Goal: Task Accomplishment & Management: Use online tool/utility

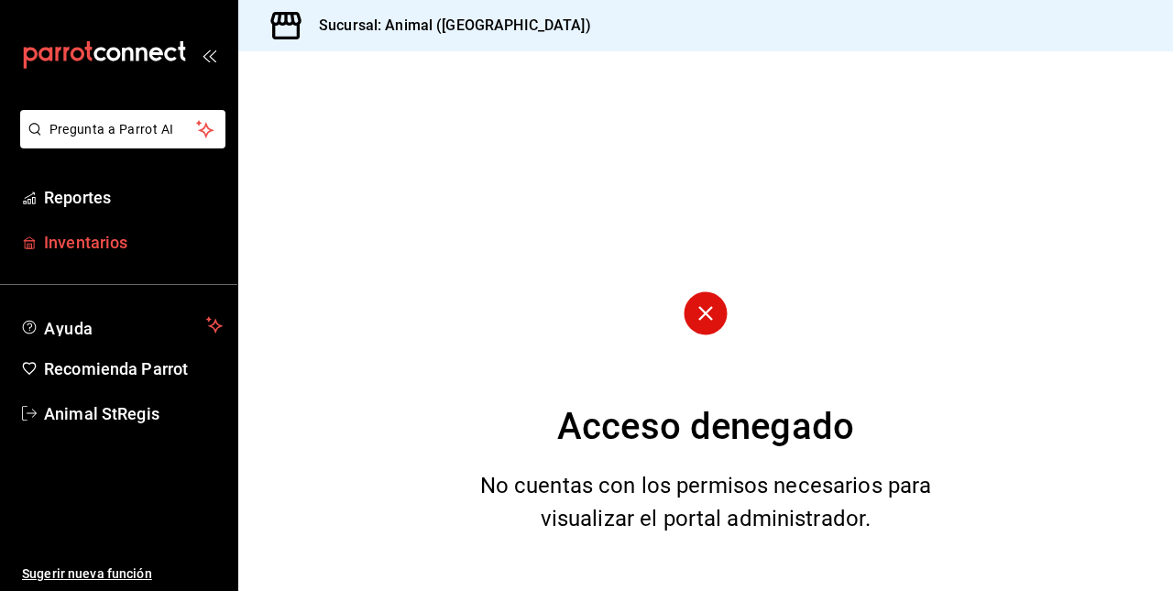
click at [69, 246] on font "Inventarios" at bounding box center [85, 242] width 83 height 19
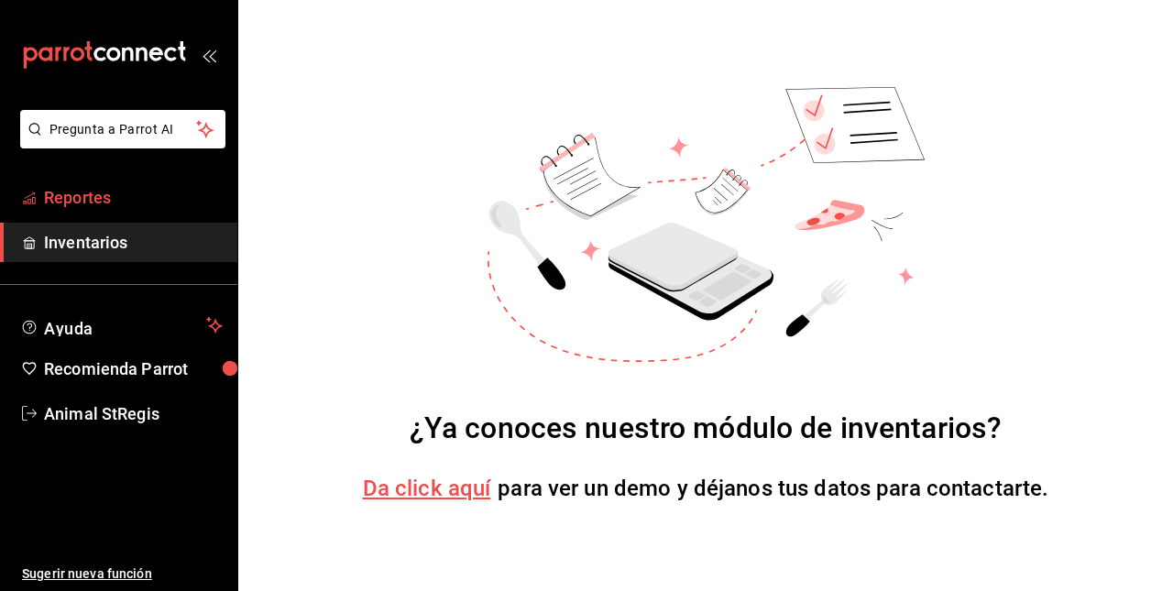
click at [53, 198] on font "Reportes" at bounding box center [77, 197] width 67 height 19
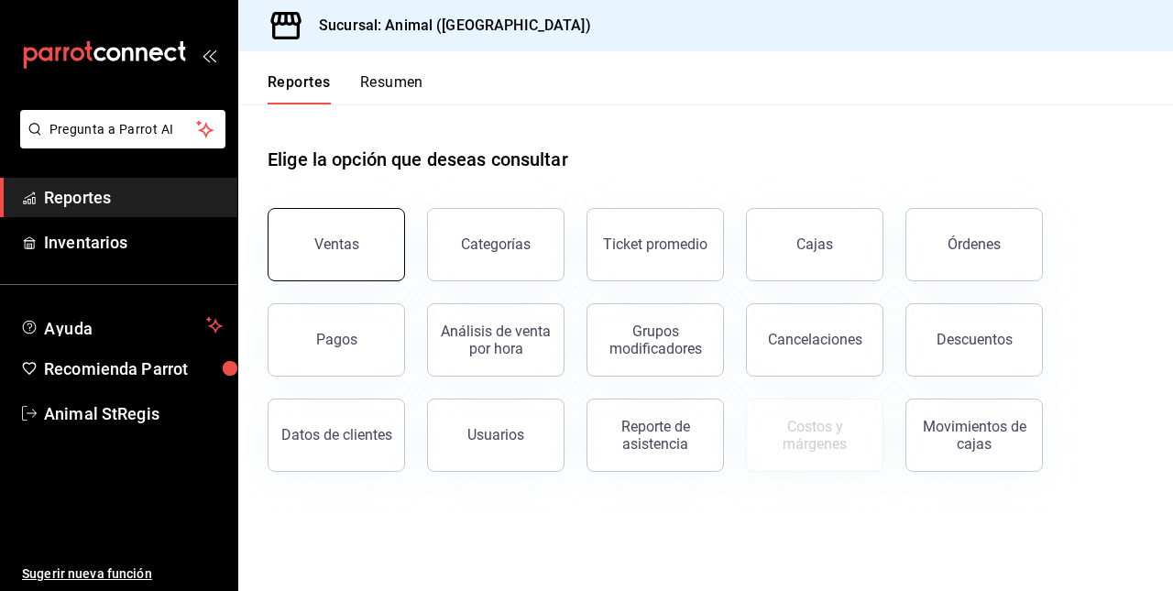
click at [343, 248] on div "Ventas" at bounding box center [336, 244] width 45 height 17
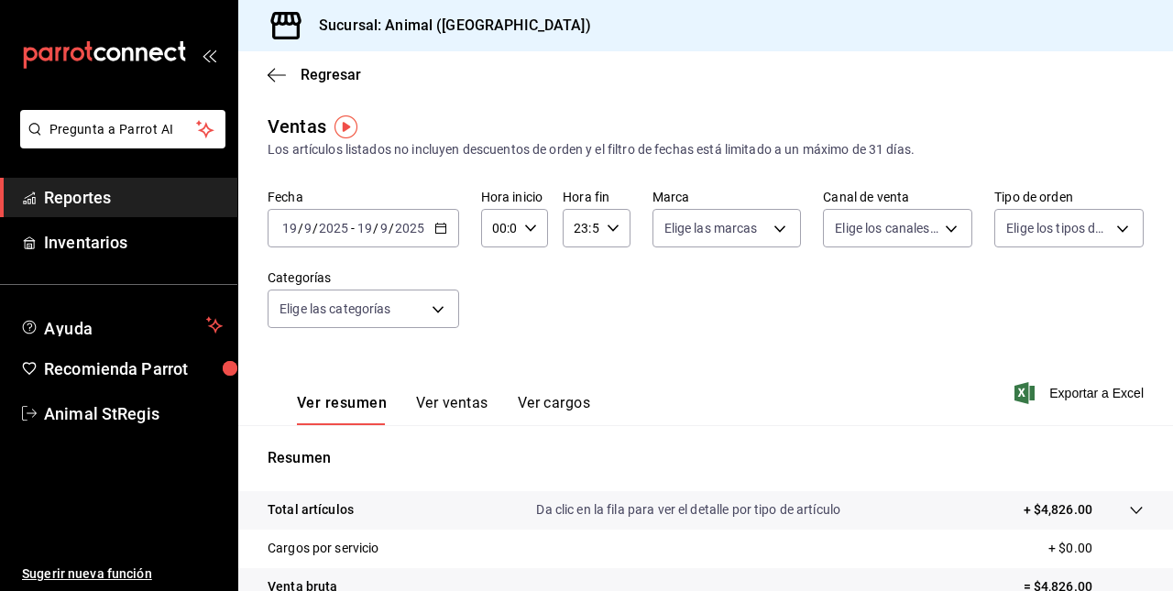
click at [438, 226] on icon "button" at bounding box center [441, 228] width 13 height 13
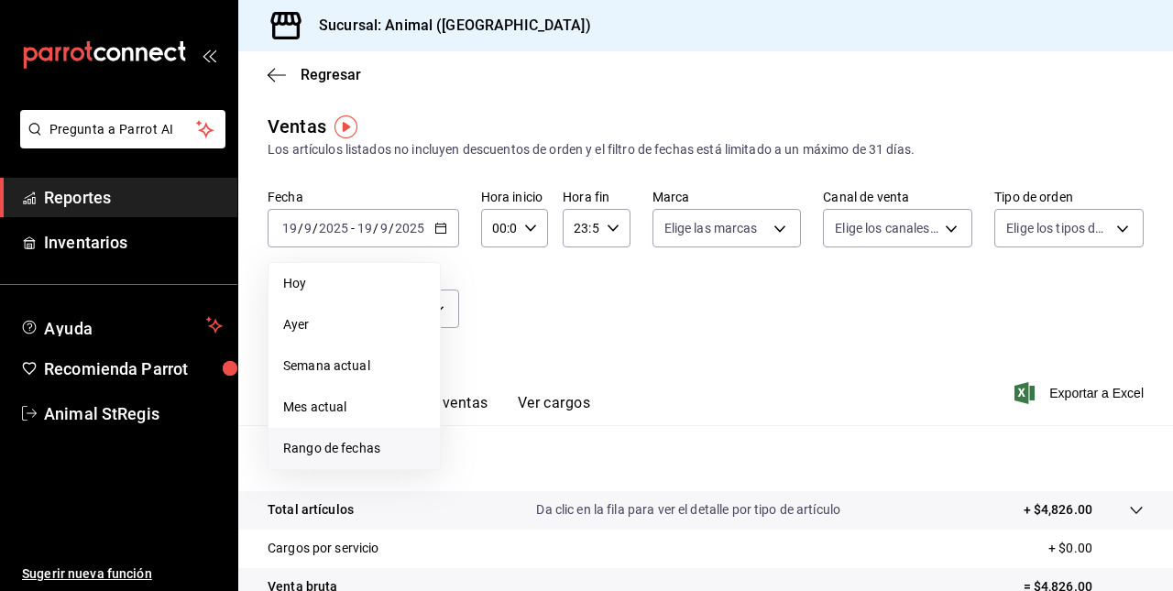
click at [343, 444] on span "Rango de fechas" at bounding box center [354, 448] width 142 height 19
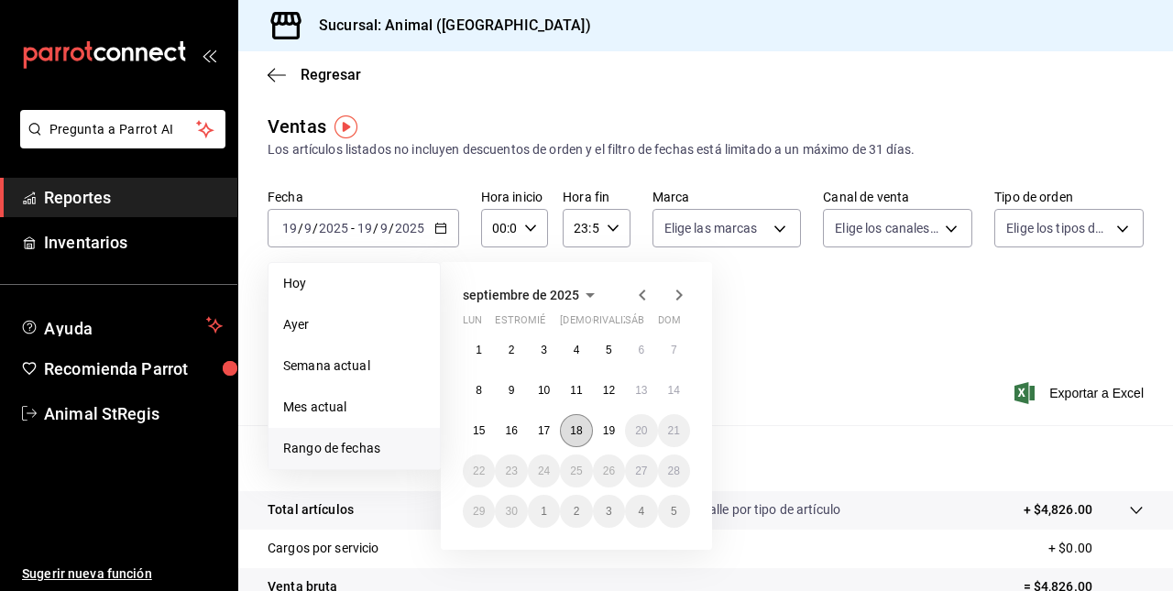
click at [581, 426] on abbr "18" at bounding box center [576, 430] width 12 height 13
click at [604, 431] on abbr "19" at bounding box center [609, 430] width 12 height 13
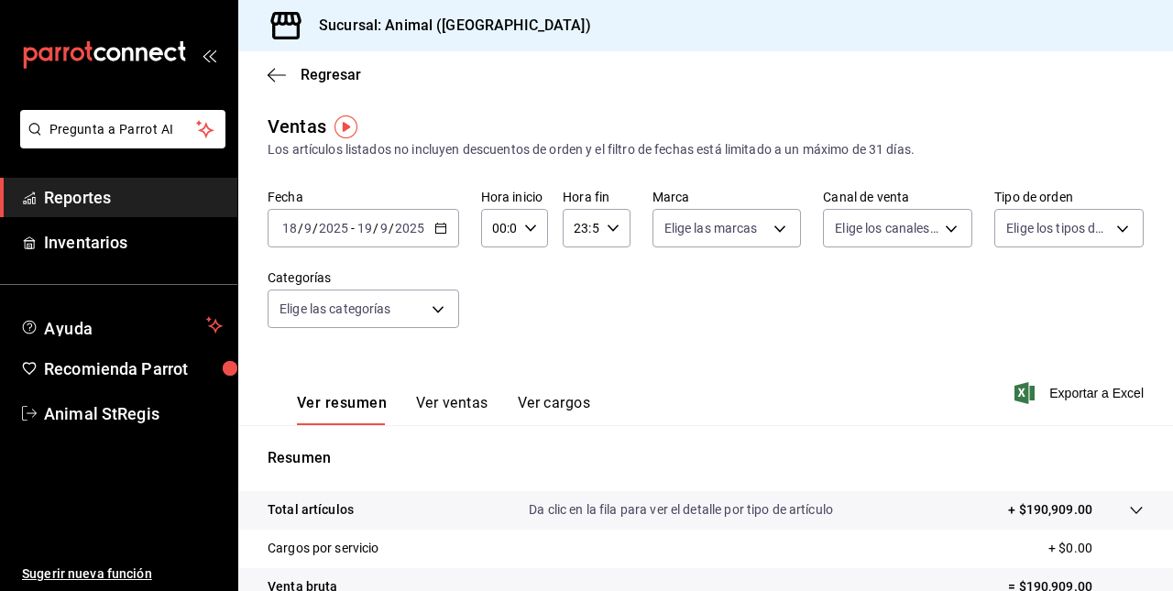
click at [528, 236] on div "00:00 Hora inicio" at bounding box center [514, 228] width 67 height 39
click at [502, 341] on div "02" at bounding box center [495, 363] width 33 height 44
click at [494, 393] on span "05" at bounding box center [496, 387] width 4 height 15
type input "05:00"
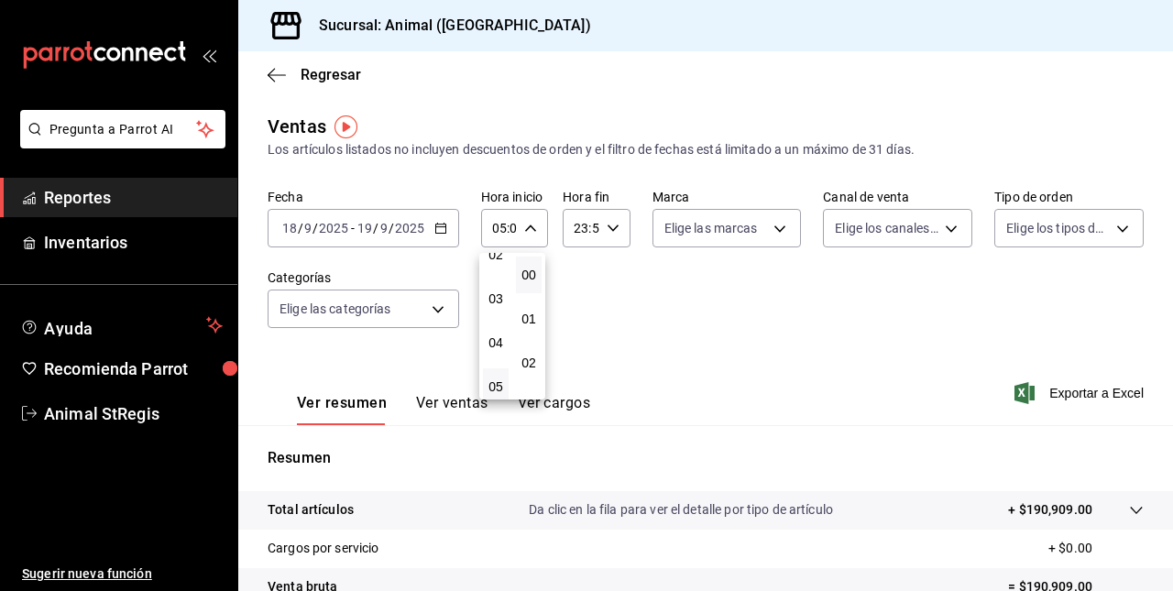
click at [587, 227] on div at bounding box center [586, 295] width 1173 height 591
click at [607, 227] on icon "button" at bounding box center [613, 228] width 13 height 13
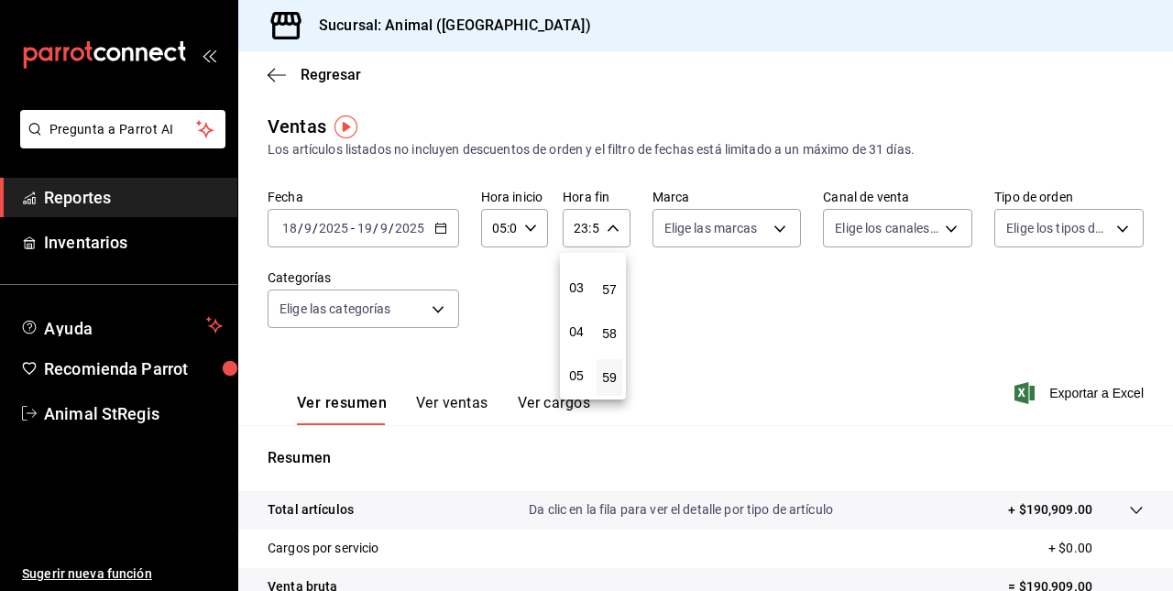
scroll to position [127, 0]
click at [578, 363] on span "05" at bounding box center [577, 368] width 4 height 15
click at [618, 249] on div at bounding box center [586, 295] width 1173 height 591
click at [611, 229] on icon "button" at bounding box center [613, 228] width 13 height 13
click at [609, 278] on span "00" at bounding box center [610, 275] width 4 height 15
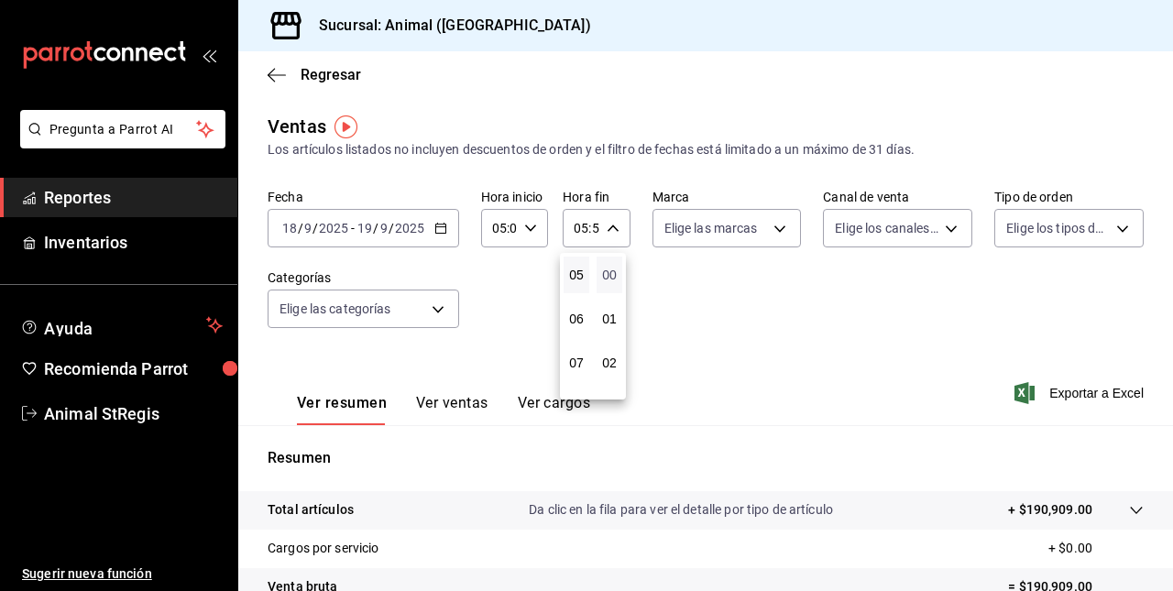
type input "05:00"
click at [704, 319] on div at bounding box center [586, 295] width 1173 height 591
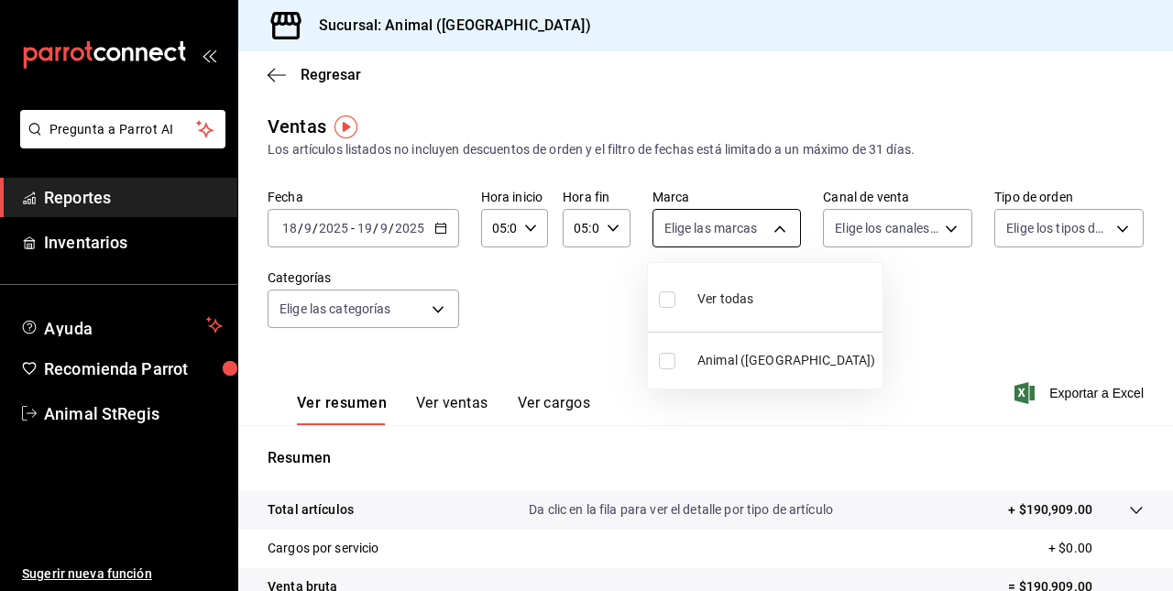
click at [756, 234] on body "Pregunta a Parrot AI Reportes Inventarios Ayuda Recomienda Parrot Animal StRegi…" at bounding box center [586, 295] width 1173 height 591
click at [725, 291] on span "Ver todas" at bounding box center [726, 299] width 56 height 19
type input "3f39fcdc-c8c4-4fff-883a-47b345d9391c"
checkbox input "true"
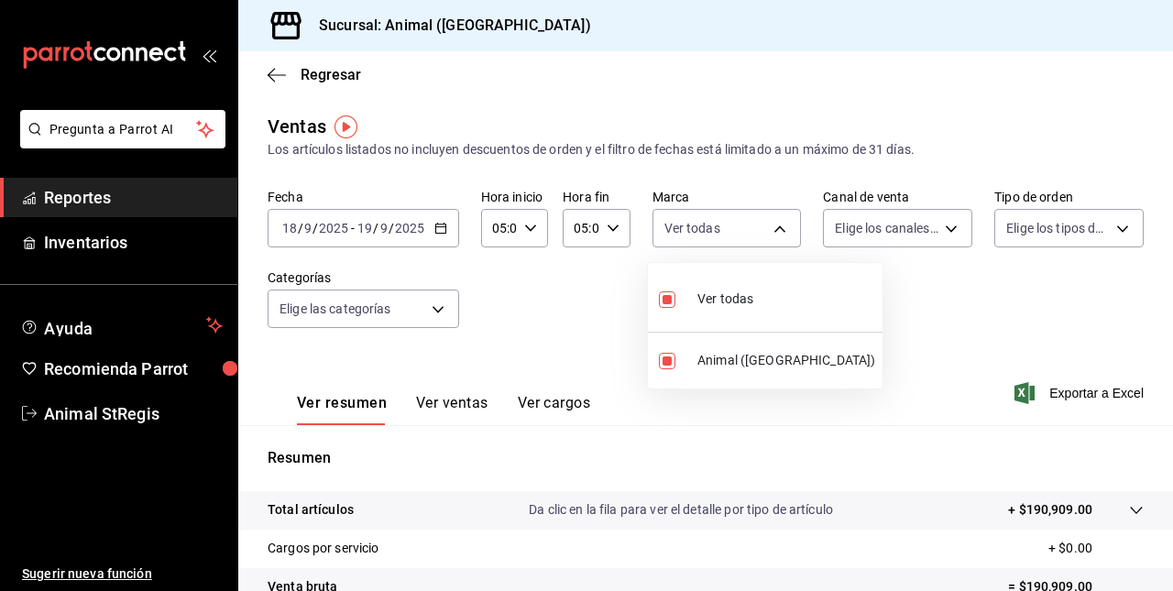
click at [900, 218] on div at bounding box center [586, 295] width 1173 height 591
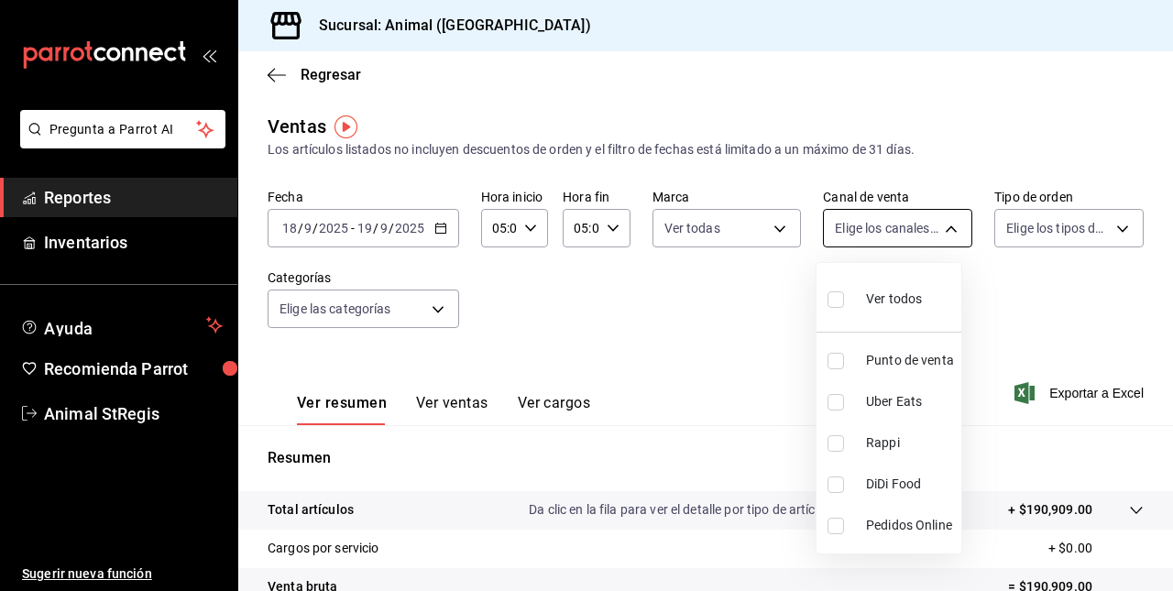
click at [898, 230] on body "Pregunta a Parrot AI Reportes Inventarios Ayuda Recomienda Parrot Animal StRegi…" at bounding box center [586, 295] width 1173 height 591
click at [867, 288] on div "Ver todos" at bounding box center [875, 297] width 94 height 39
type input "PARROT,UBER_EATS,RAPPI,DIDI_FOOD,ONLINE"
checkbox input "true"
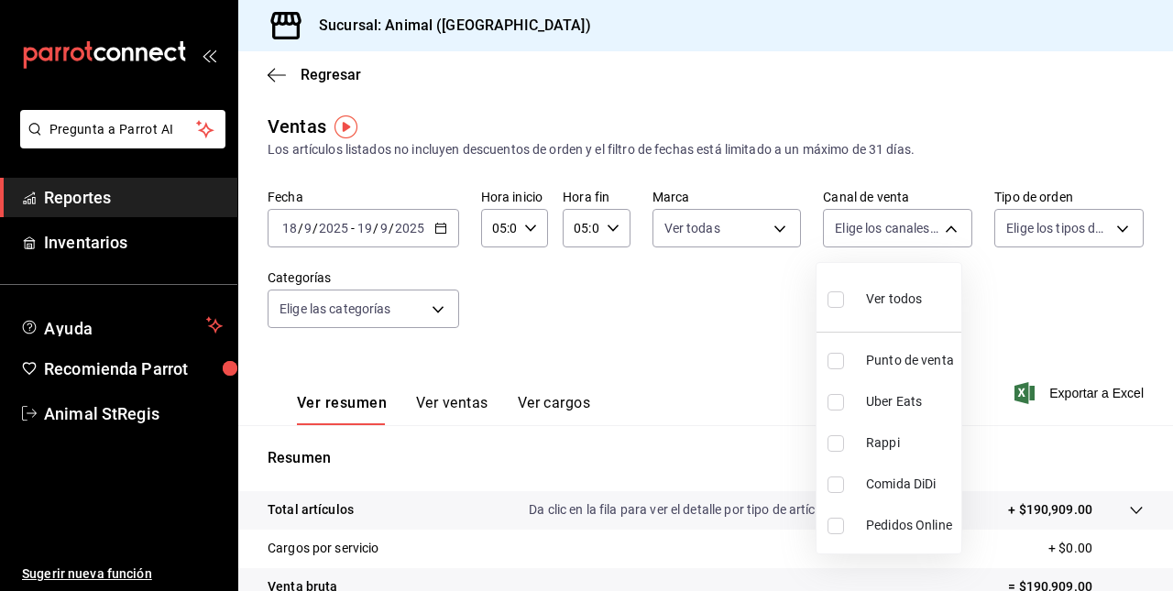
checkbox input "true"
click at [1073, 209] on div at bounding box center [586, 295] width 1173 height 591
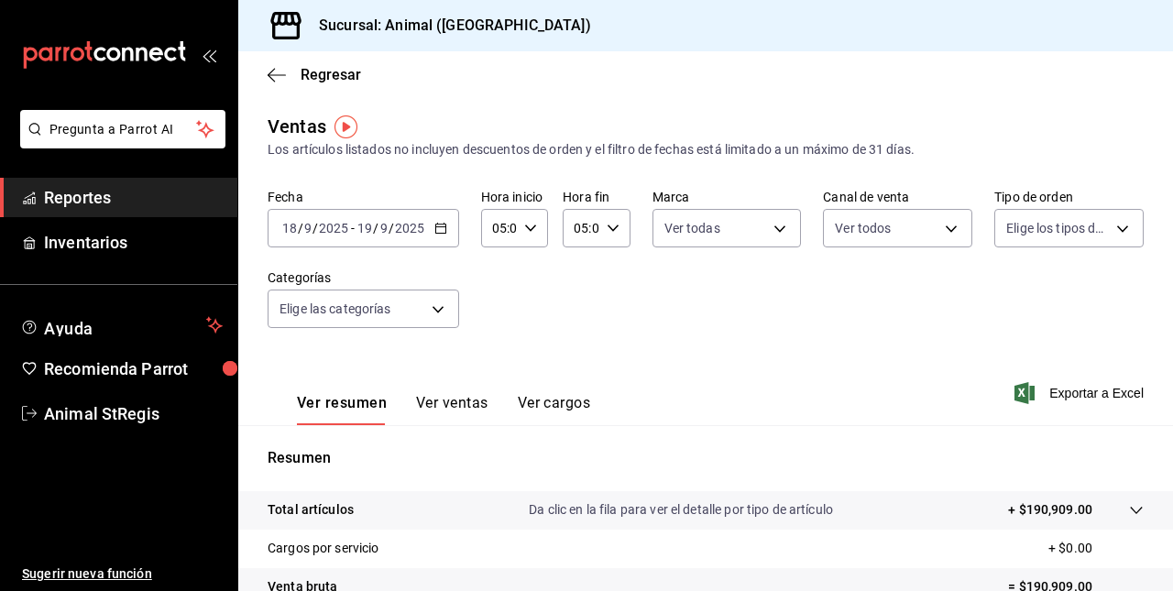
click at [1042, 242] on body "Pregunta a Parrot AI Reportes Inventarios Ayuda Recomienda Parrot Animal StRegi…" at bounding box center [586, 295] width 1173 height 591
click at [1013, 303] on label at bounding box center [1008, 299] width 24 height 27
click at [1012, 303] on input "checkbox" at bounding box center [1004, 300] width 17 height 17
checkbox input "false"
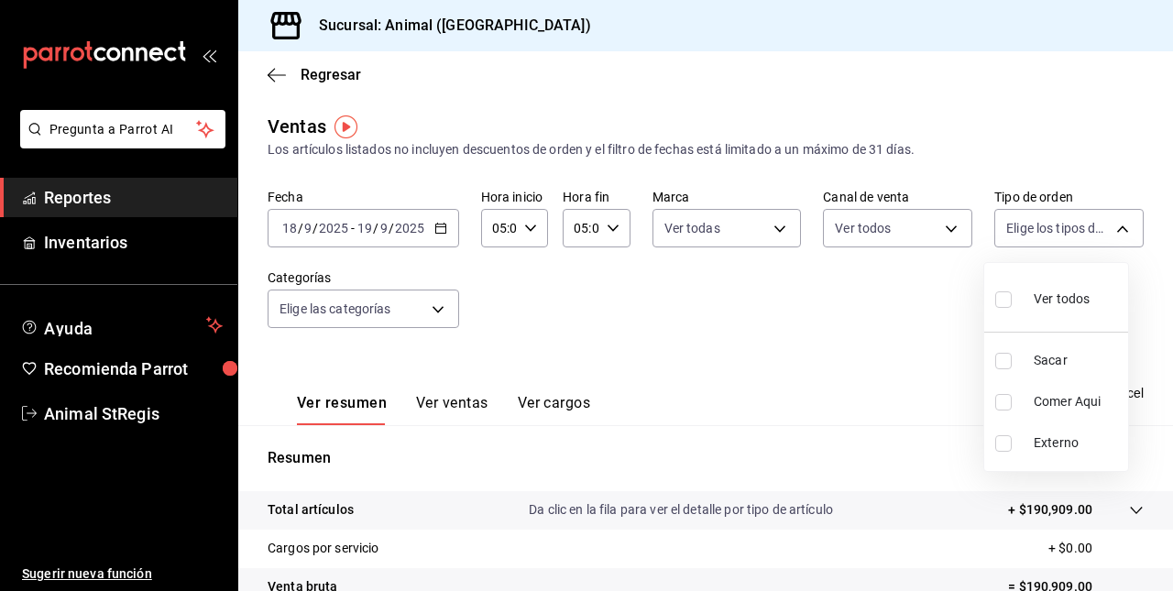
checkbox input "false"
click at [1000, 298] on input "checkbox" at bounding box center [1004, 300] width 17 height 17
checkbox input "true"
type input "3f245141-8cb2-4099-bf0f-bc16ed99609a,be50bec9-a7ef-41cc-9154-7015b9ad380c,EXTER…"
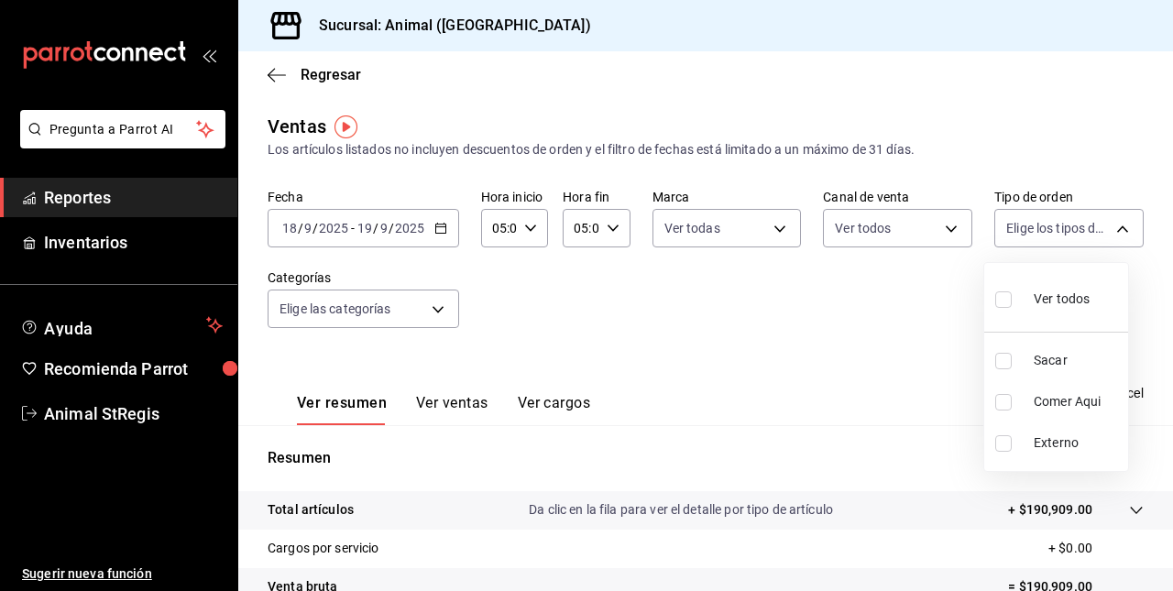
checkbox input "true"
click at [438, 305] on div at bounding box center [586, 295] width 1173 height 591
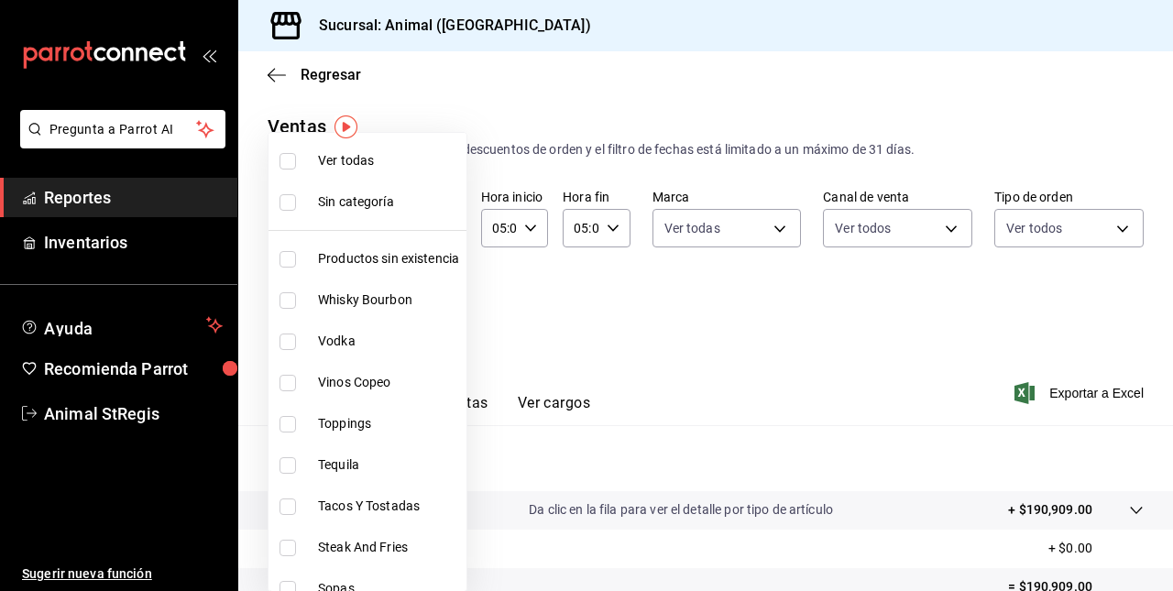
click at [430, 308] on body "Pregunta a Parrot AI Reportes Inventarios Ayuda Recomienda Parrot Animal StRegi…" at bounding box center [586, 295] width 1173 height 591
click at [381, 160] on span "Ver todas" at bounding box center [388, 160] width 141 height 19
type input "ab590da7-d0c4-47a8-ac4f-44aecaaca930,928f1d8c-49b4-4cad-a5c8-35f7885dcb7c,2440b…"
checkbox input "true"
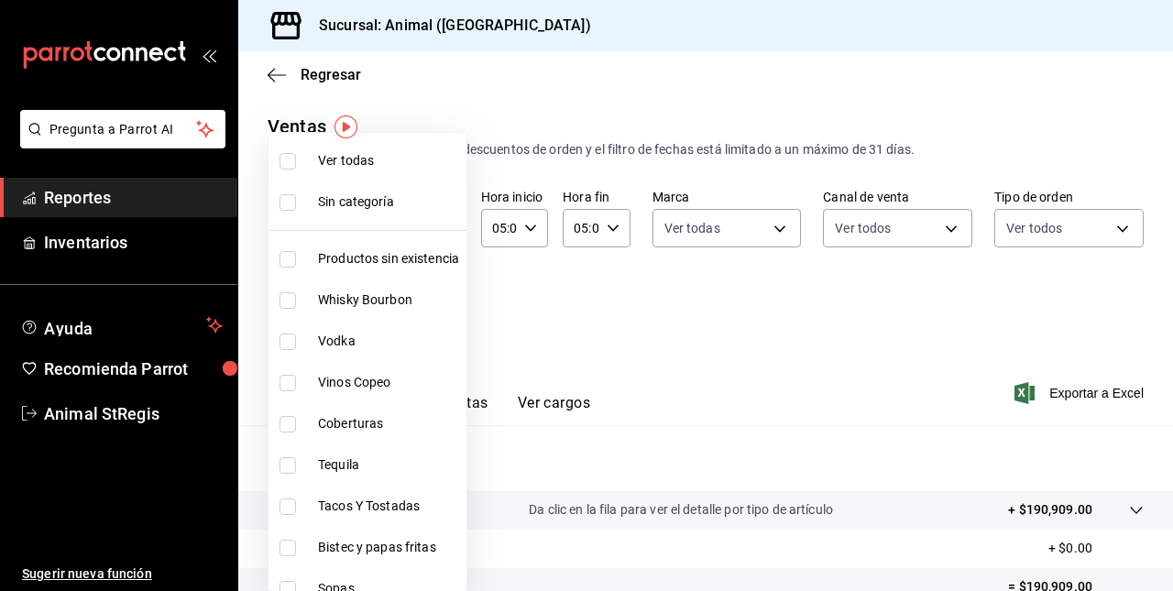
checkbox input "true"
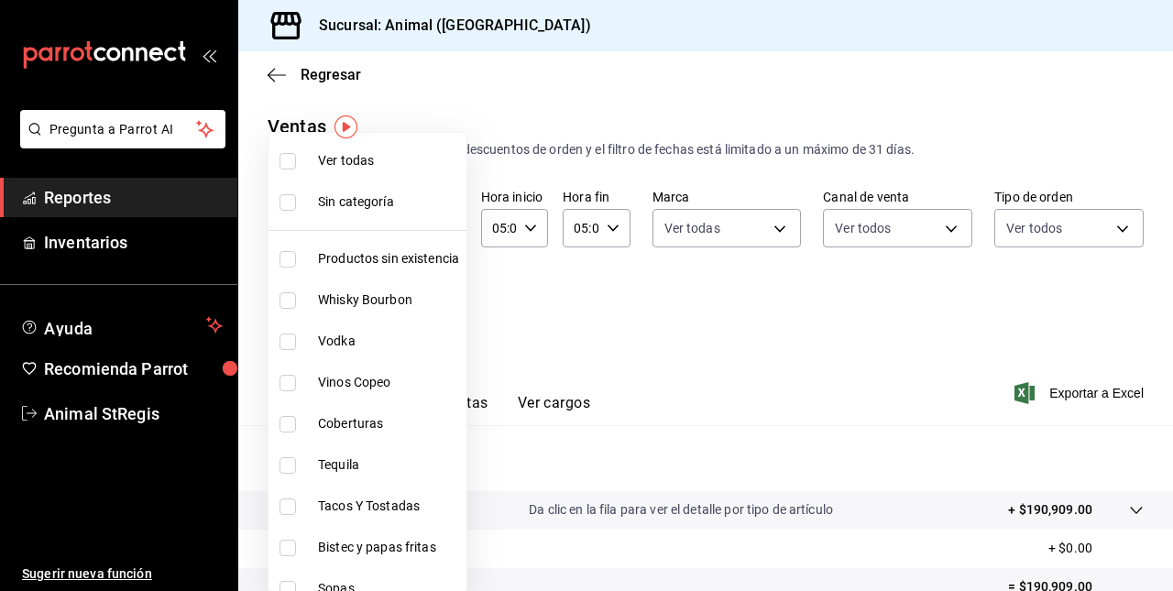
checkbox input "true"
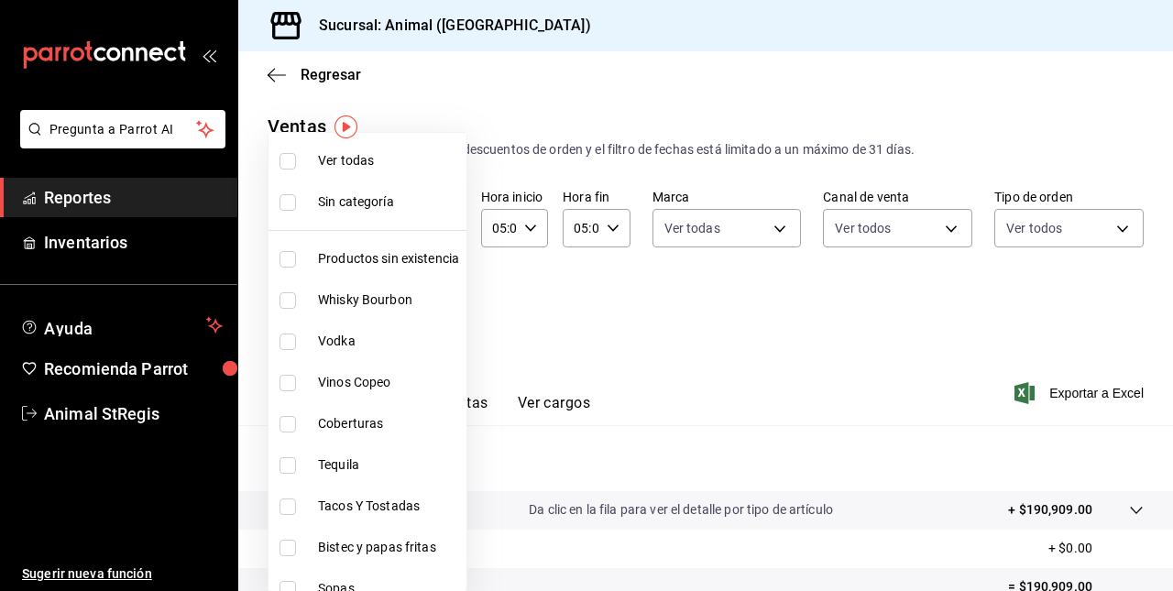
checkbox input "true"
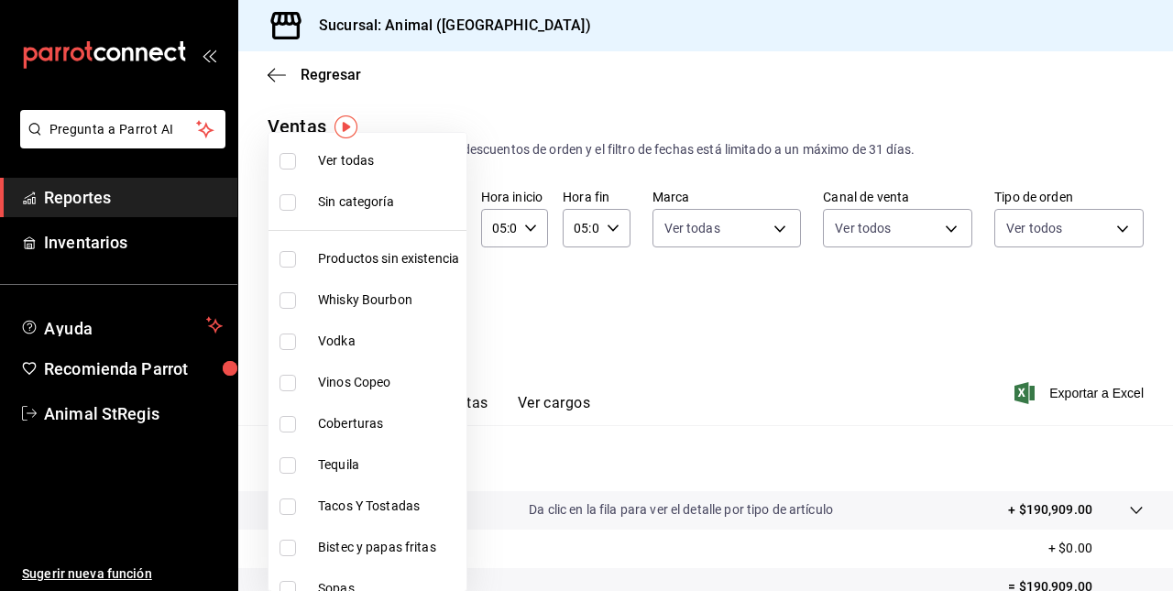
checkbox input "true"
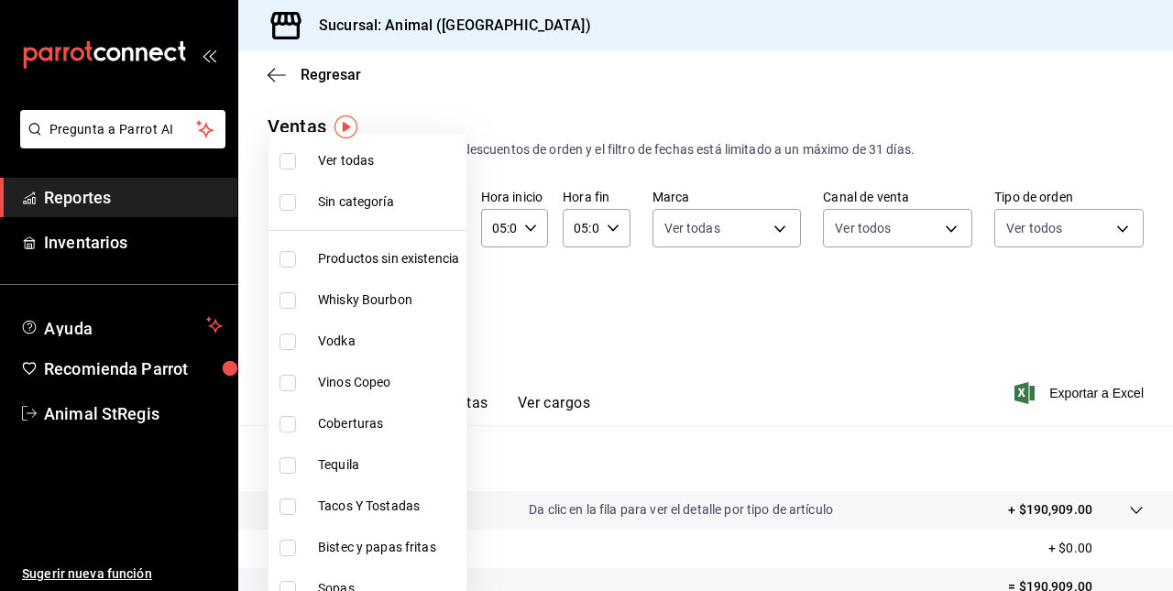
checkbox input "true"
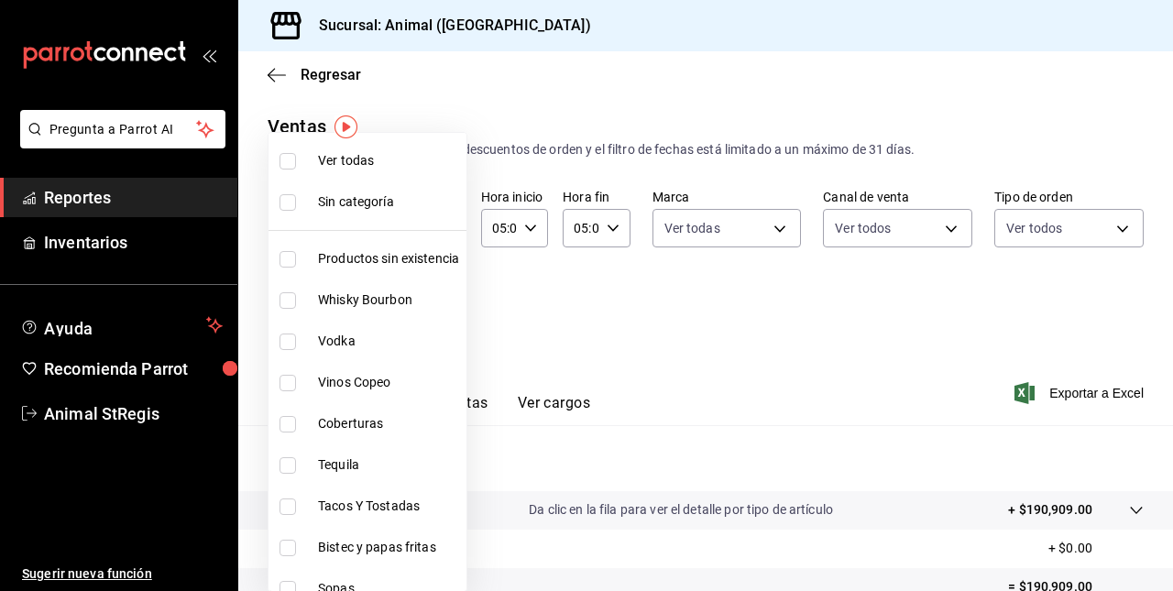
checkbox input "true"
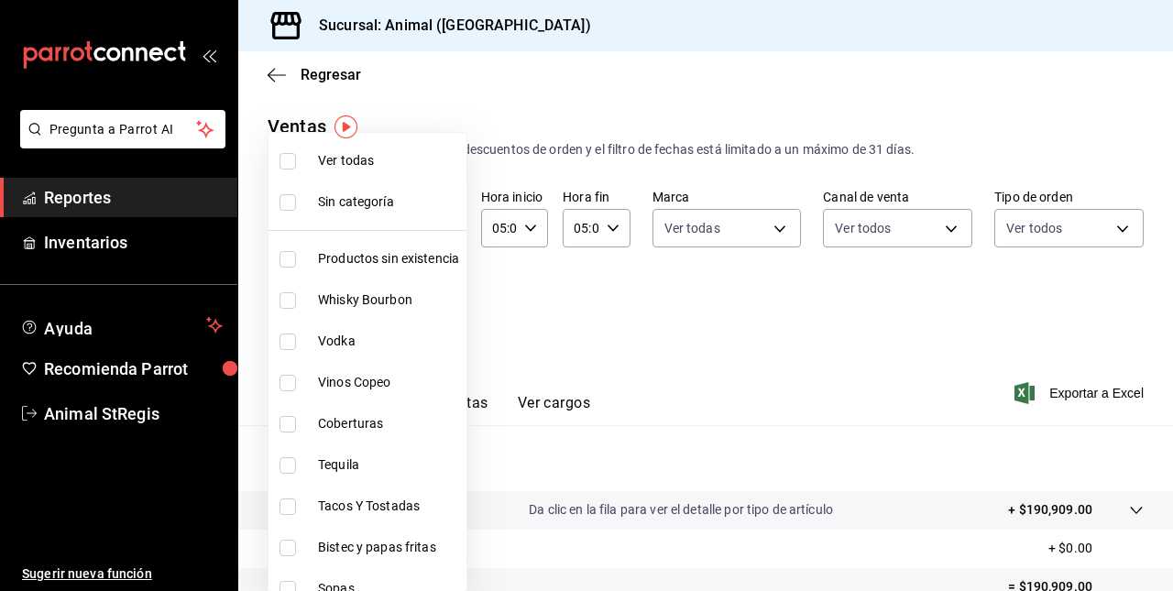
checkbox input "true"
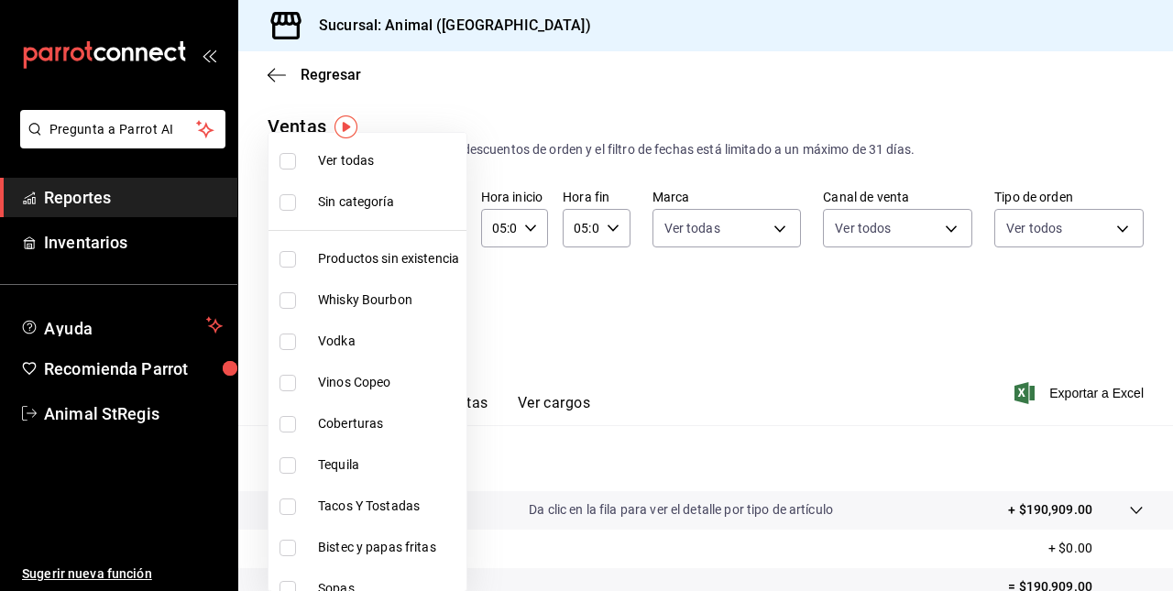
checkbox input "true"
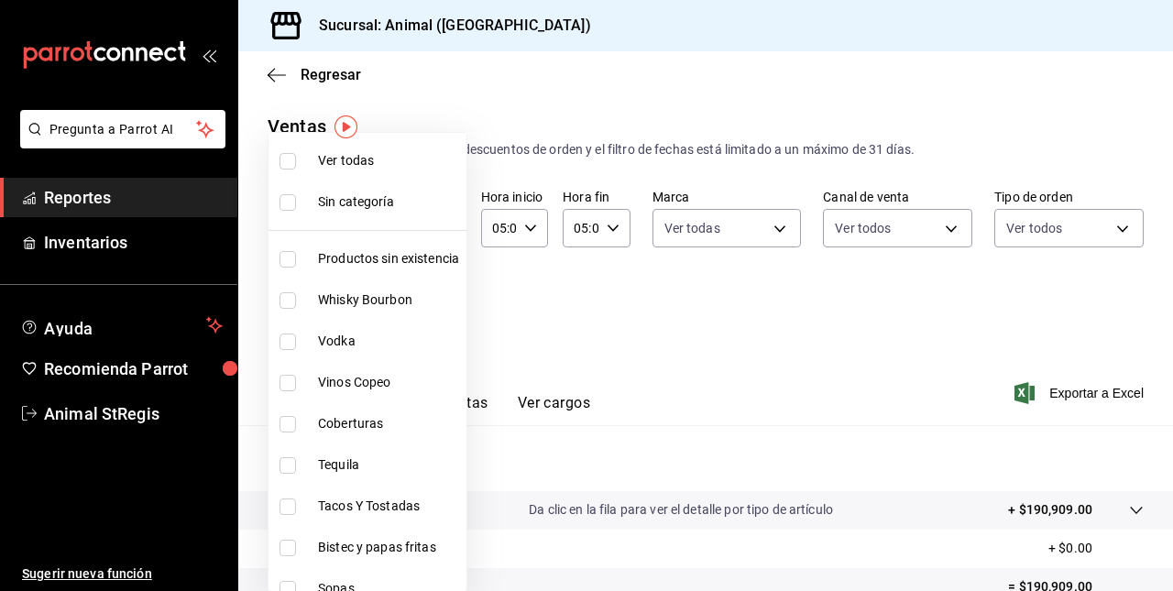
checkbox input "true"
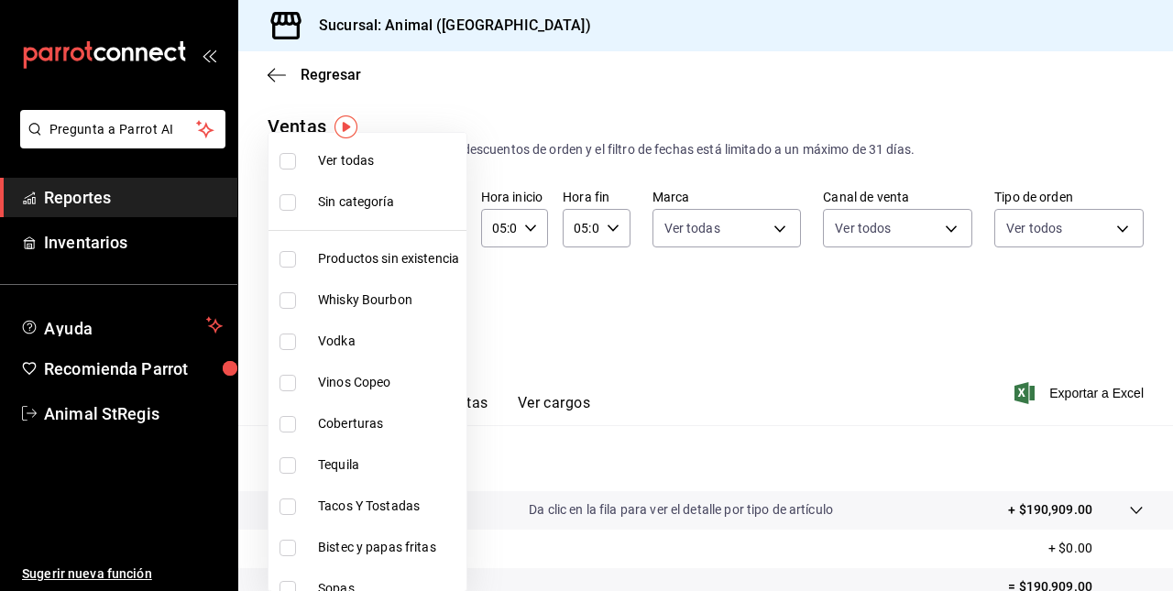
checkbox input "true"
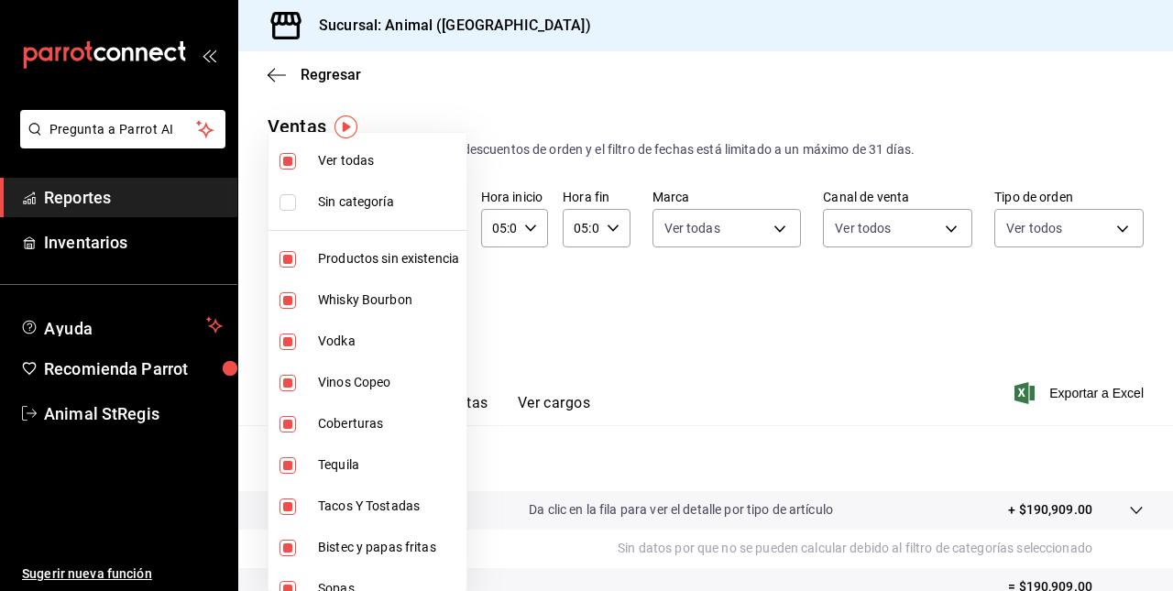
click at [668, 360] on div at bounding box center [586, 295] width 1173 height 591
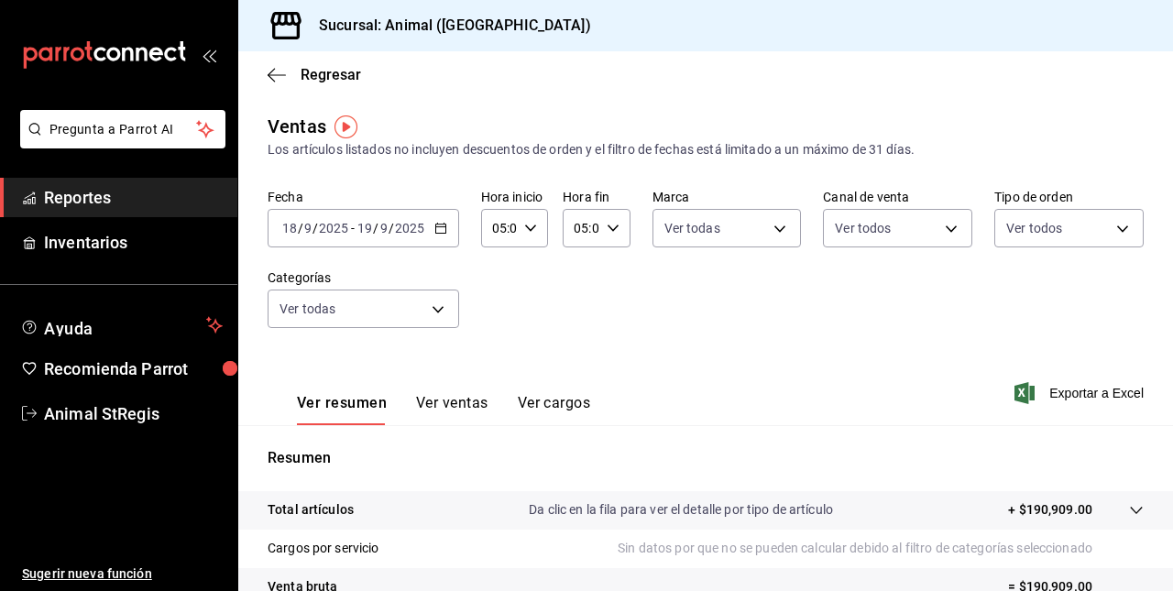
click at [1070, 385] on span "Exportar a Excel" at bounding box center [1082, 393] width 126 height 22
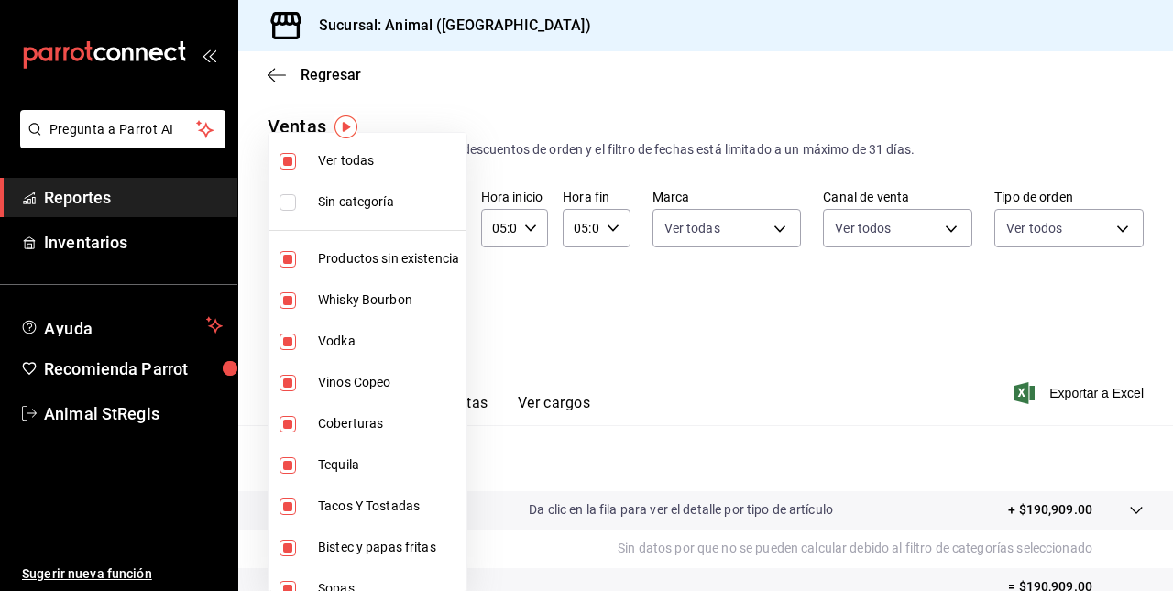
click at [429, 319] on body "Pregunta a Parrot AI Reportes Inventarios Ayuda Recomienda Parrot Animal StRegi…" at bounding box center [586, 295] width 1173 height 591
click at [338, 248] on li "Productos sin existencia" at bounding box center [368, 258] width 198 height 41
type input "928f1d8c-49b4-4cad-a5c8-35f7885dcb7c,2440b558-988c-49fd-af04-7be6f8f2d224,97281…"
checkbox input "false"
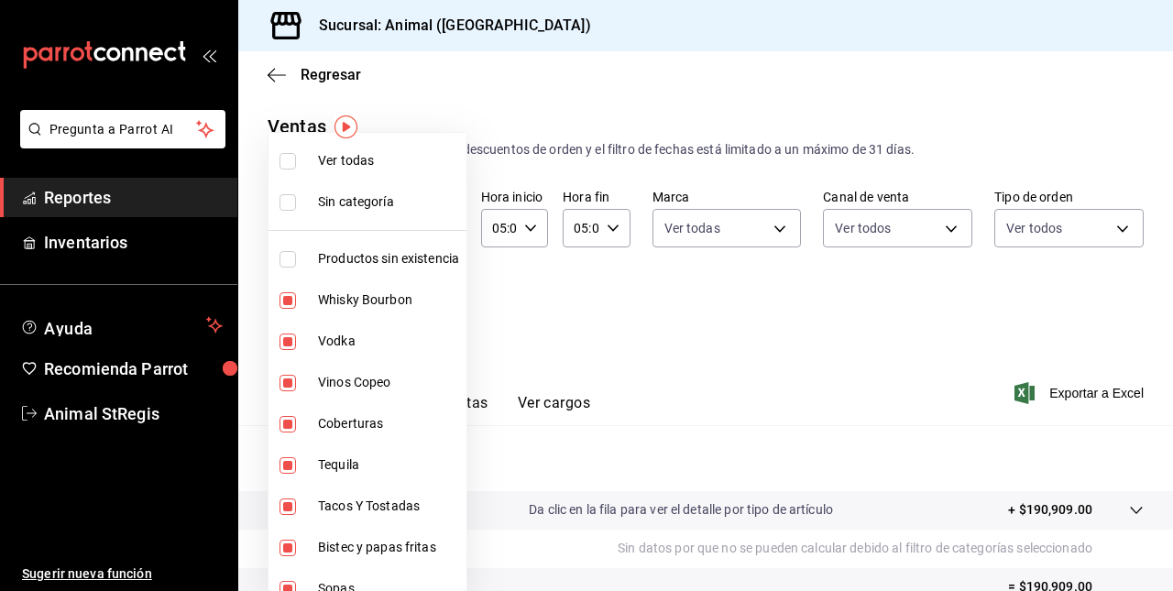
click at [321, 299] on span "Whisky Bourbon" at bounding box center [388, 300] width 141 height 19
type input "2440b558-988c-49fd-af04-7be6f8f2d224,97281091-b97c-48a9-90ba-8b35741c4e45,ec38a…"
checkbox input "false"
click at [342, 346] on span "Vodka" at bounding box center [388, 341] width 141 height 19
type input "97281091-b97c-48a9-90ba-8b35741c4e45,ec38ab60-980e-4711-a346-c5f63087357f,fb94c…"
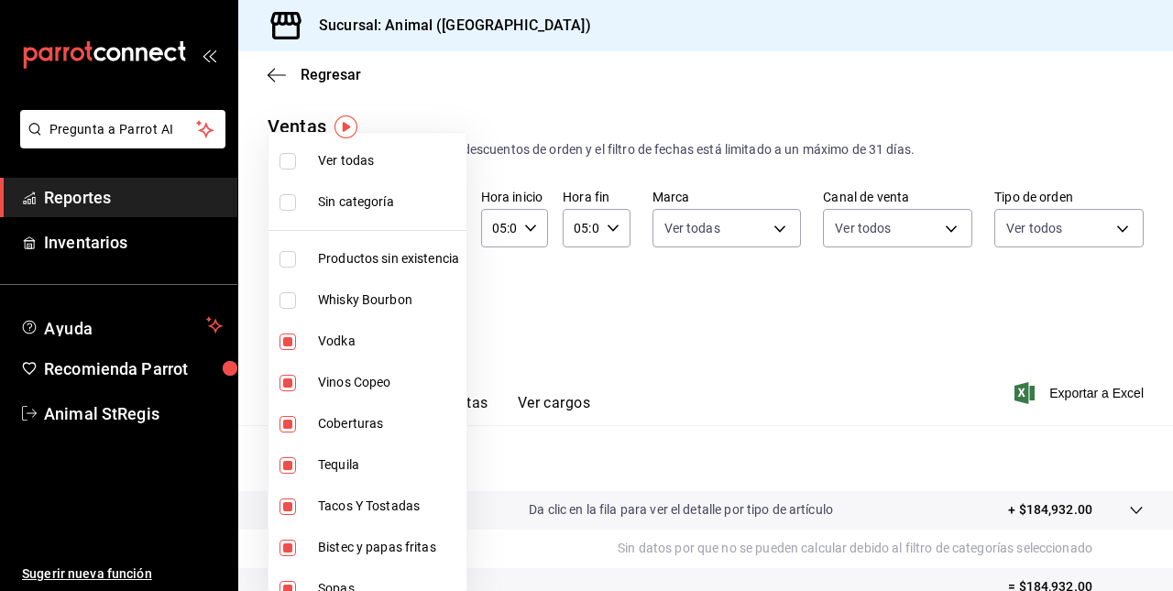
checkbox input "false"
click at [339, 385] on span "Vinos Copeo" at bounding box center [388, 382] width 141 height 19
type input "ec38ab60-980e-4711-a346-c5f63087357f,fb94c00f-4f62-472b-b6bf-14d0e7778afe,478ca…"
checkbox input "false"
click at [336, 419] on span "Coberturas" at bounding box center [388, 423] width 141 height 19
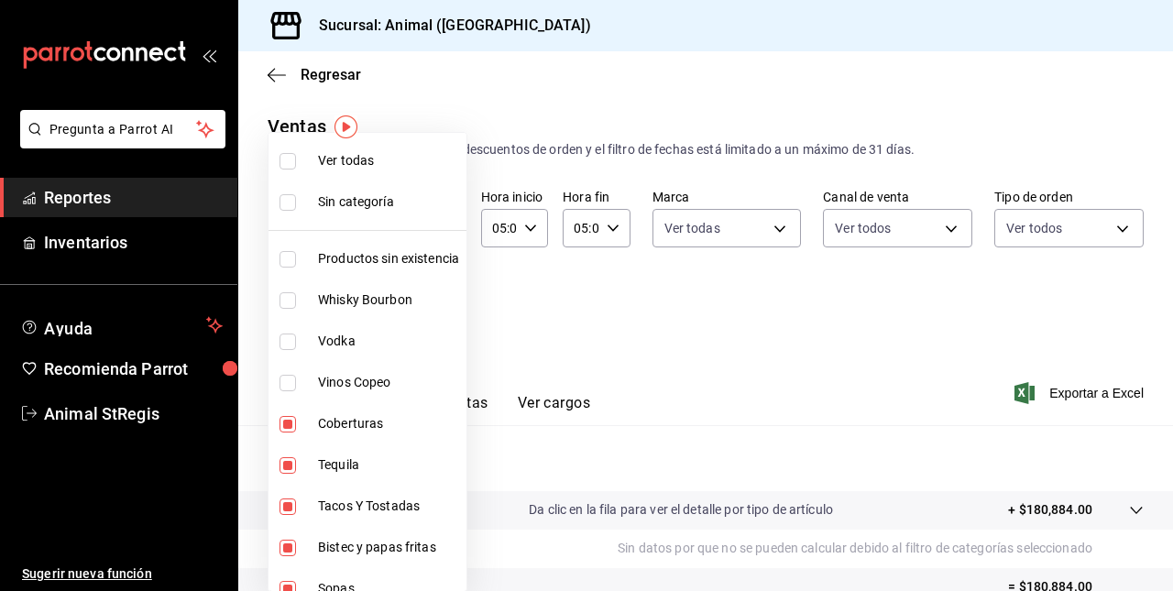
type input "fb94c00f-4f62-472b-b6bf-14d0e7778afe,478caa61-5a17-4377-88e5-25c797c8acb8,c0133…"
checkbox input "false"
click at [335, 459] on span "Tequila" at bounding box center [388, 465] width 141 height 19
type input "478caa61-5a17-4377-88e5-25c797c8acb8,c0133aaa-4126-4740-a95b-50edb015e131,de2f3…"
checkbox input "false"
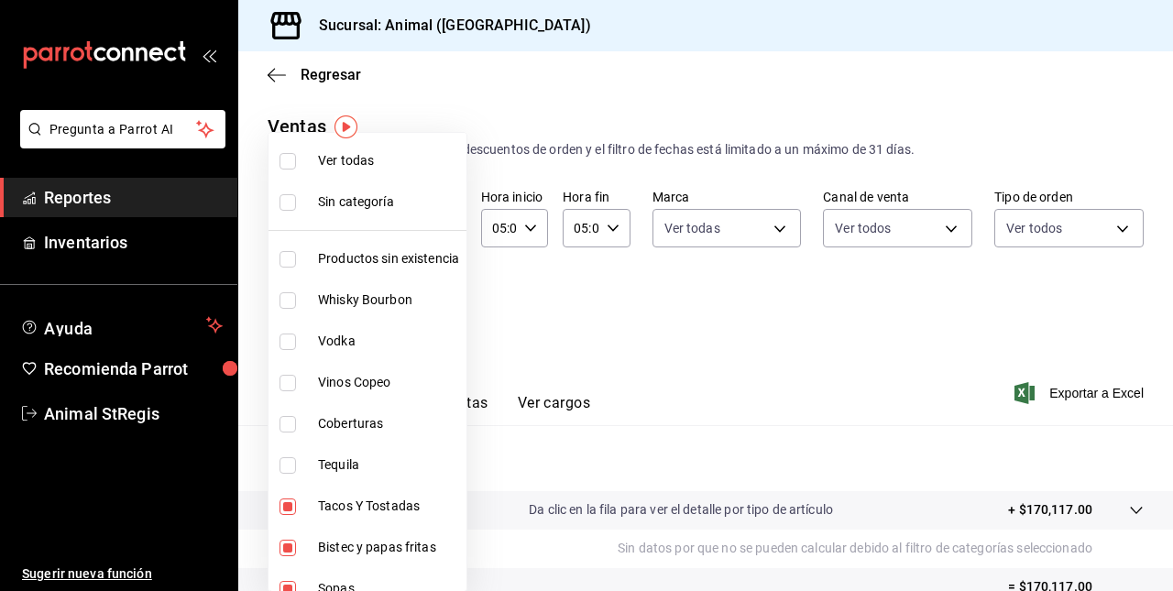
click at [325, 503] on span "Tacos Y Tostadas" at bounding box center [388, 506] width 141 height 19
type input "c0133aaa-4126-4740-a95b-50edb015e131,de2f3f9e-9724-4559-b0fe-b584d440113e,b85a8…"
checkbox input "false"
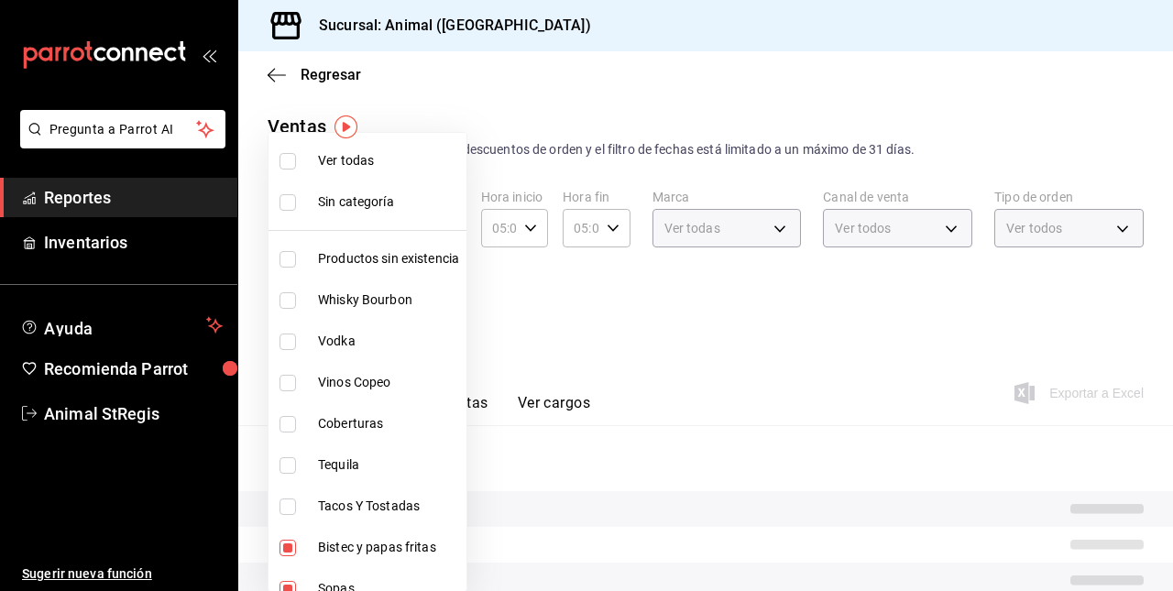
click at [325, 503] on span "Tacos Y Tostadas" at bounding box center [388, 506] width 141 height 19
type input "c0133aaa-4126-4740-a95b-50edb015e131,de2f3f9e-9724-4559-b0fe-b584d440113e,b85a8…"
checkbox input "true"
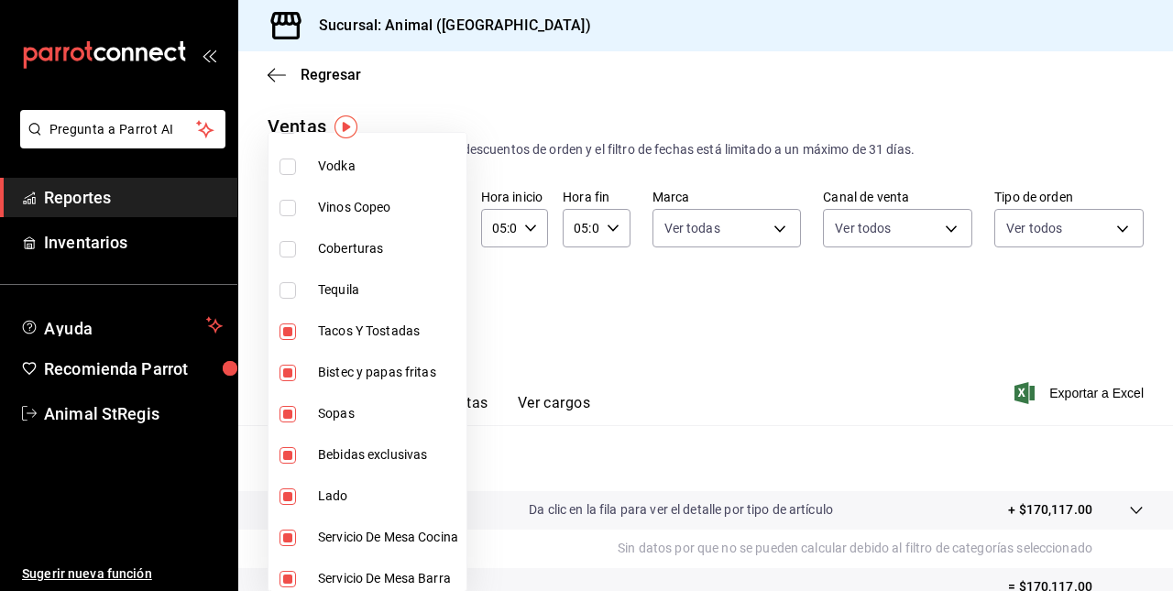
scroll to position [341, 0]
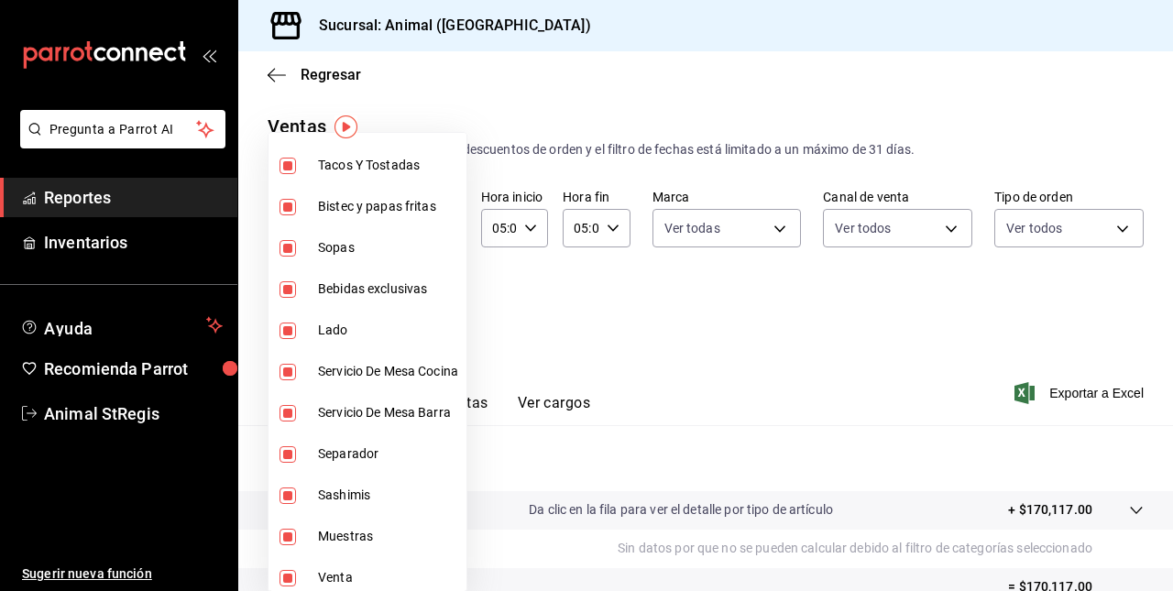
click at [322, 300] on li "Bebidas exclusivas" at bounding box center [368, 289] width 198 height 41
type input "c0133aaa-4126-4740-a95b-50edb015e131,de2f3f9e-9724-4559-b0fe-b584d440113e,1e087…"
checkbox input "false"
click at [323, 324] on span "Lado" at bounding box center [388, 330] width 141 height 19
type input "c0133aaa-4126-4740-a95b-50edb015e131,de2f3f9e-9724-4559-b0fe-b584d440113e,3166e…"
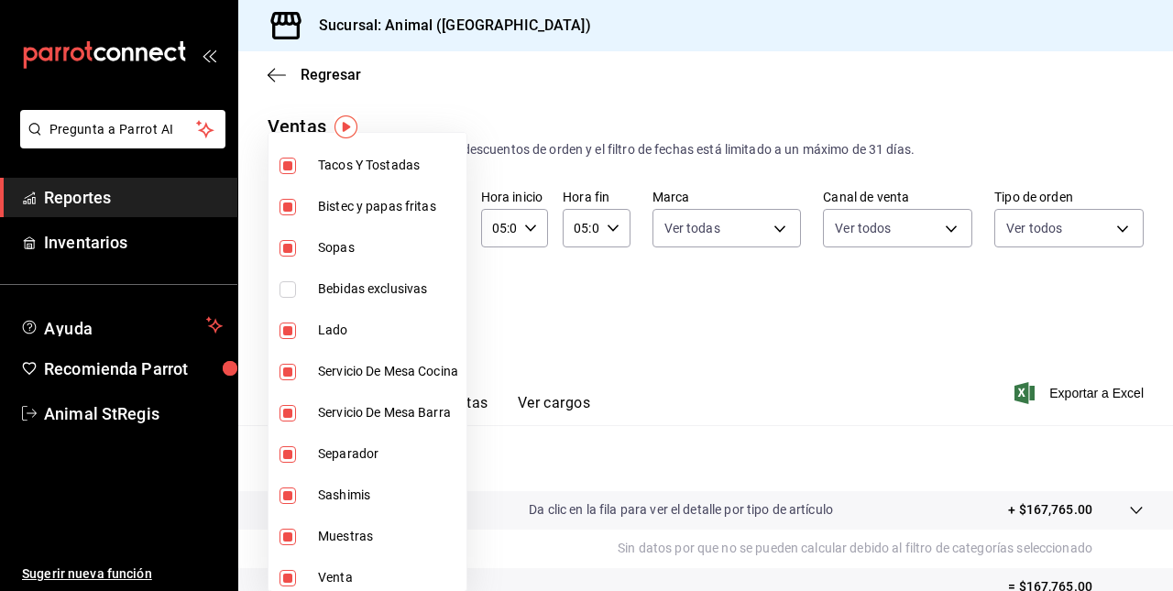
checkbox input "false"
click at [321, 374] on span "Servicio De Mesa Cocina" at bounding box center [388, 371] width 141 height 19
type input "c0133aaa-4126-4740-a95b-50edb015e131,de2f3f9e-9724-4559-b0fe-b584d440113e,35145…"
checkbox input "false"
click at [321, 413] on span "Servicio De Mesa Barra" at bounding box center [388, 412] width 141 height 19
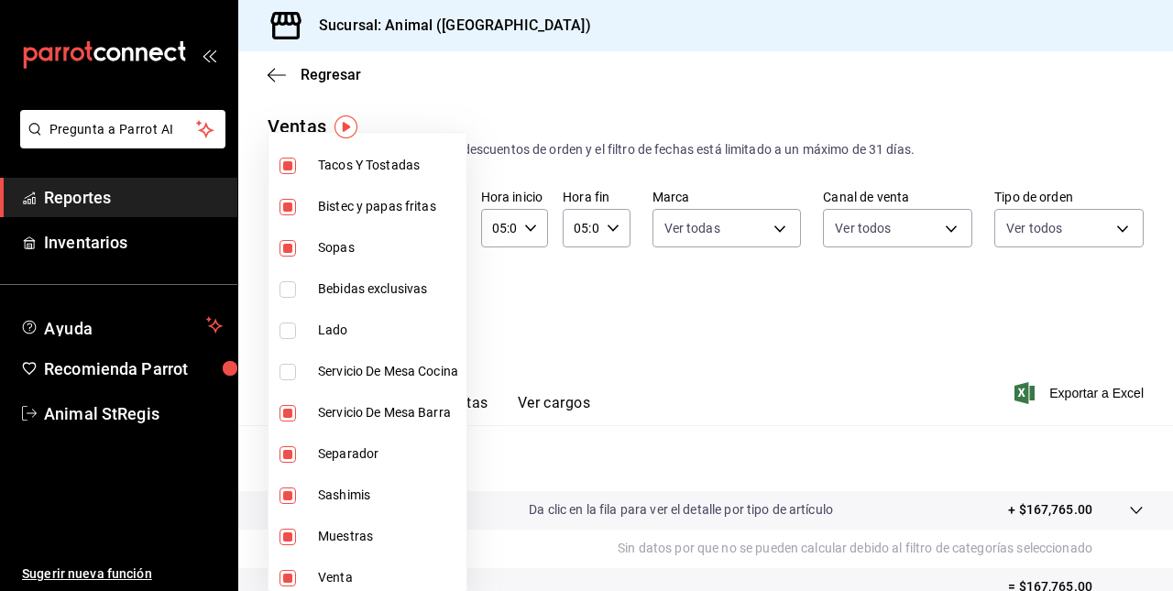
type input "c0133aaa-4126-4740-a95b-50edb015e131,de2f3f9e-9724-4559-b0fe-b584d440113e,91bf9…"
checkbox input "false"
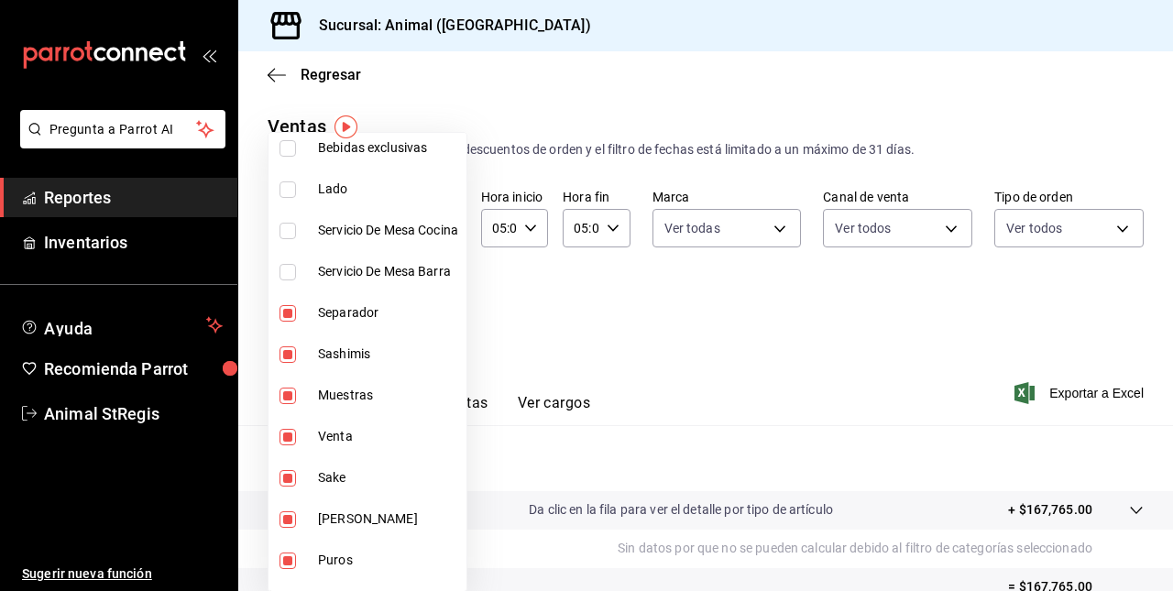
scroll to position [491, 0]
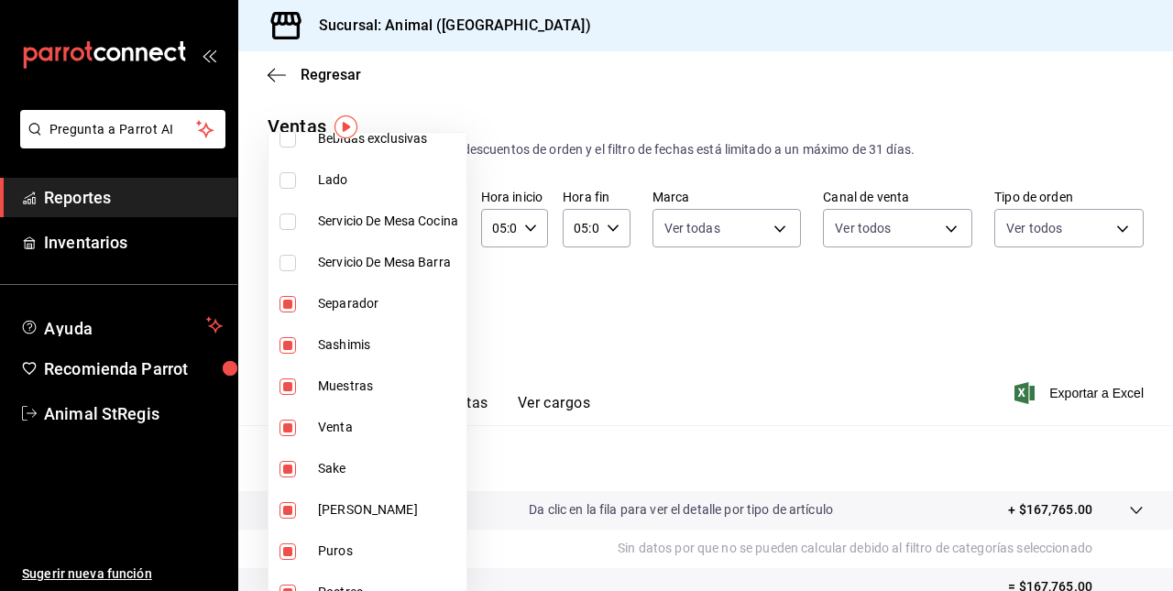
click at [325, 303] on span "Separador" at bounding box center [388, 303] width 141 height 19
type input "c0133aaa-4126-4740-a95b-50edb015e131,de2f3f9e-9724-4559-b0fe-b584d440113e,d0a14…"
checkbox input "false"
click at [324, 383] on span "Muestras" at bounding box center [388, 386] width 141 height 19
type input "c0133aaa-4126-4740-a95b-50edb015e131,de2f3f9e-9724-4559-b0fe-b584d440113e,d0a14…"
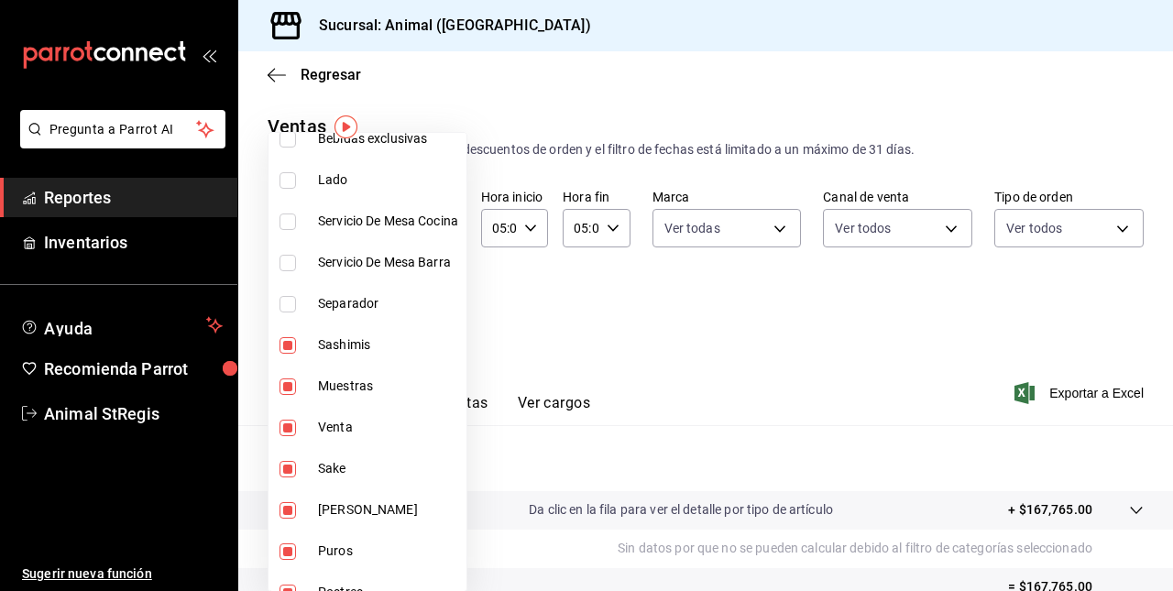
checkbox input "false"
click at [325, 418] on span "Venta" at bounding box center [388, 427] width 141 height 19
type input "c0133aaa-4126-4740-a95b-50edb015e131,de2f3f9e-9724-4559-b0fe-b584d440113e,d0a14…"
checkbox input "false"
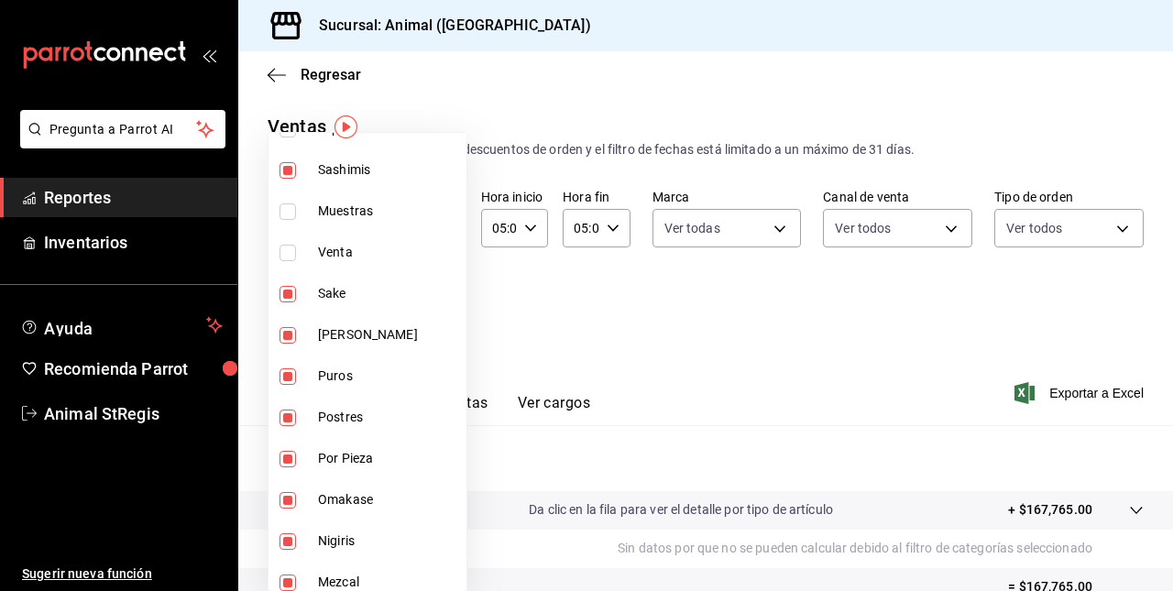
scroll to position [686, 0]
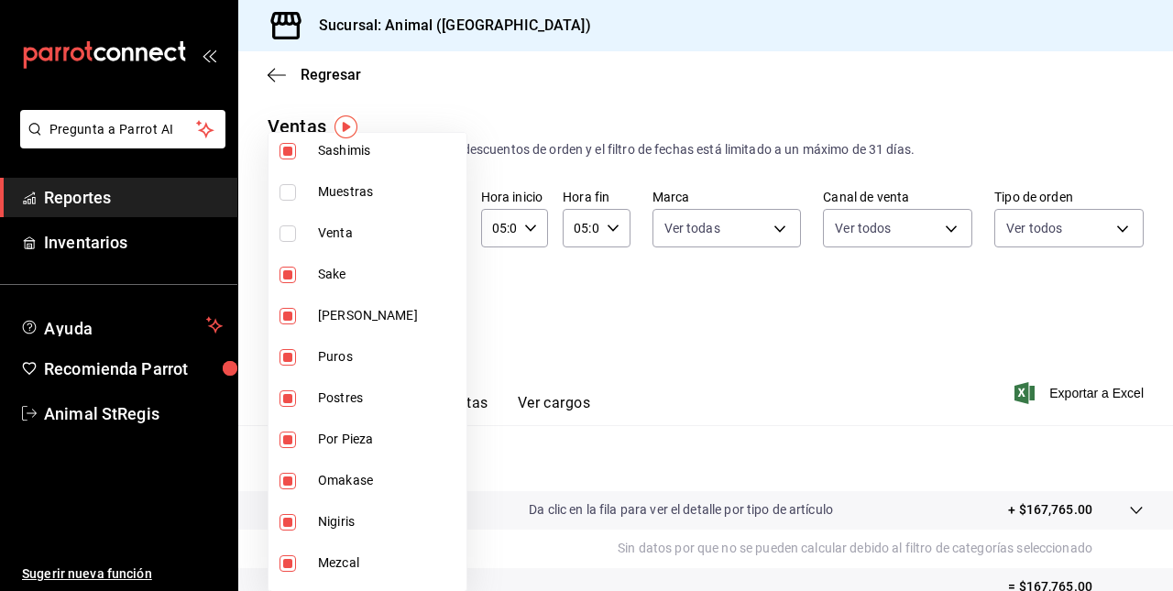
click at [330, 275] on span "Sake" at bounding box center [388, 274] width 141 height 19
type input "c0133aaa-4126-4740-a95b-50edb015e131,de2f3f9e-9724-4559-b0fe-b584d440113e,d0a14…"
checkbox input "false"
click at [331, 326] on li "[PERSON_NAME]" at bounding box center [368, 315] width 198 height 41
type input "c0133aaa-4126-4740-a95b-50edb015e131,de2f3f9e-9724-4559-b0fe-b584d440113e,d0a14…"
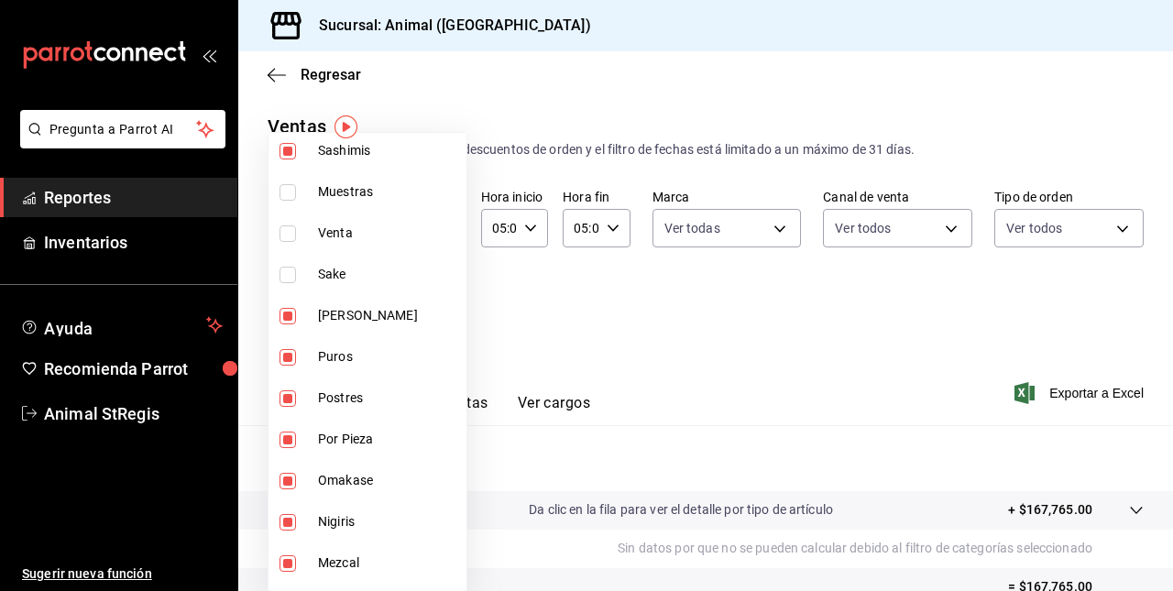
checkbox input "false"
click at [333, 350] on span "Puros" at bounding box center [388, 356] width 141 height 19
type input "c0133aaa-4126-4740-a95b-50edb015e131,de2f3f9e-9724-4559-b0fe-b584d440113e,d0a14…"
checkbox input "false"
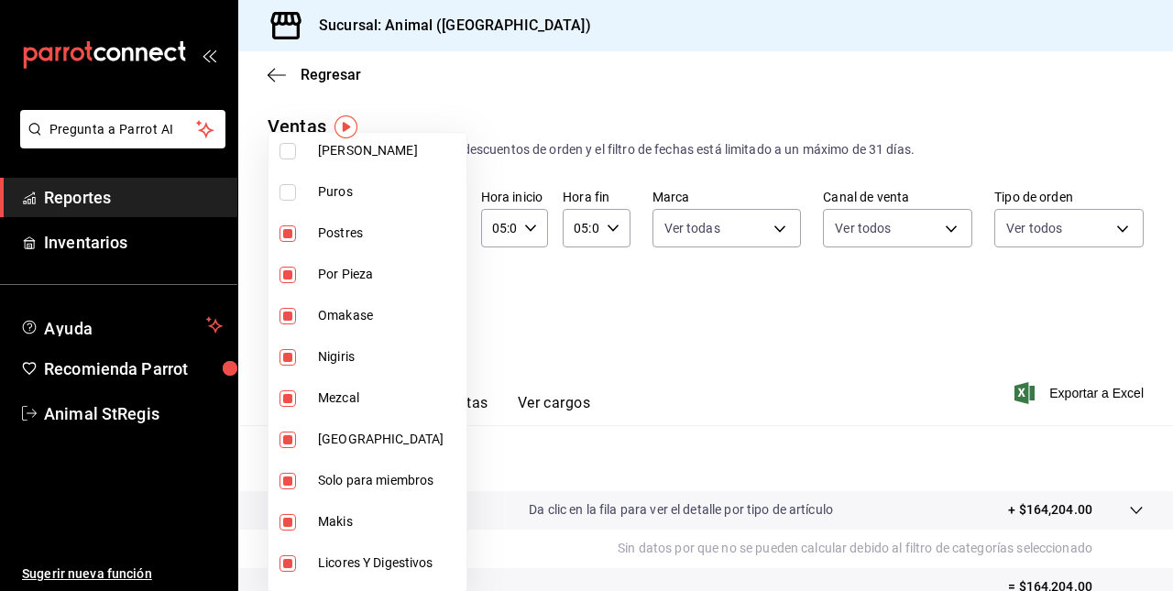
scroll to position [854, 0]
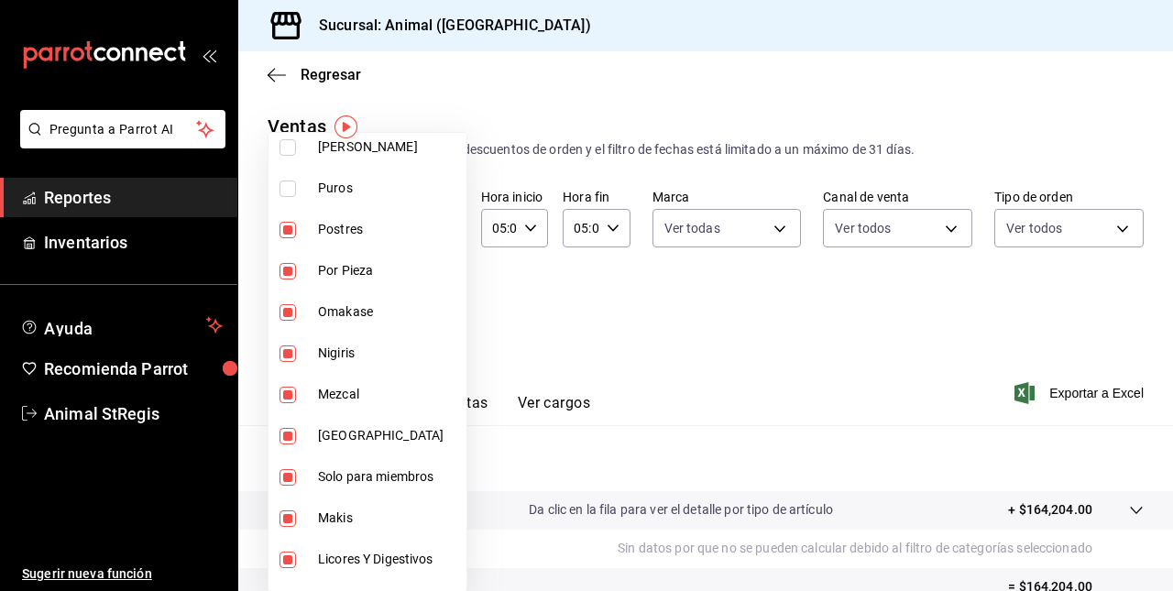
click at [318, 386] on span "Mezcal" at bounding box center [388, 394] width 141 height 19
type input "c0133aaa-4126-4740-a95b-50edb015e131,de2f3f9e-9724-4559-b0fe-b584d440113e,d0a14…"
checkbox input "false"
click at [328, 429] on span "[GEOGRAPHIC_DATA]" at bounding box center [388, 435] width 141 height 19
type input "c0133aaa-4126-4740-a95b-50edb015e131,de2f3f9e-9724-4559-b0fe-b584d440113e,d0a14…"
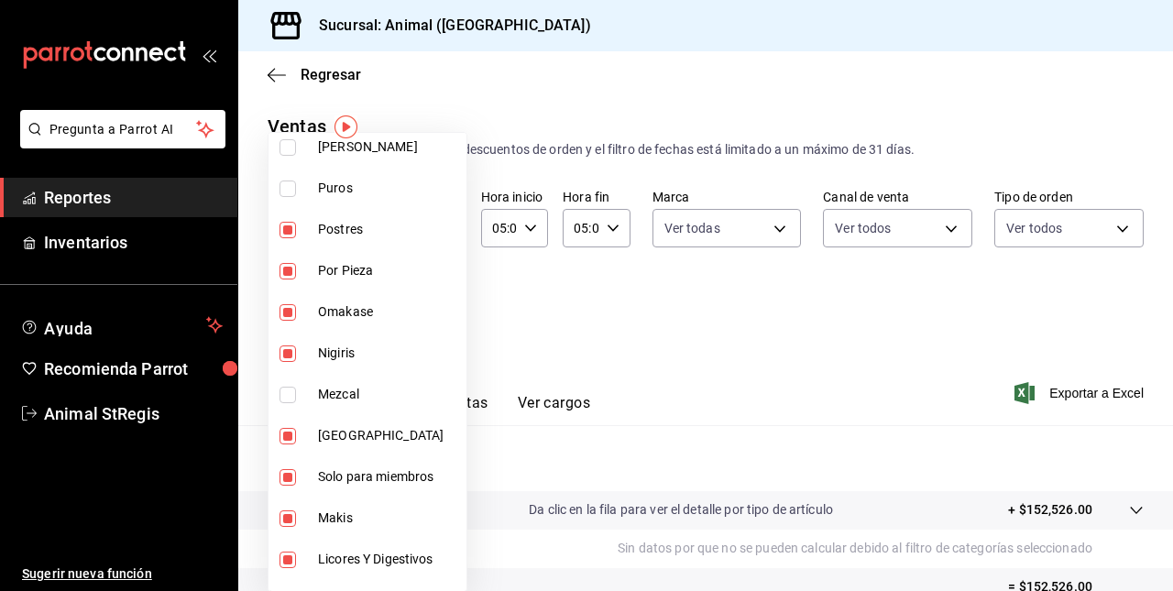
checkbox input "false"
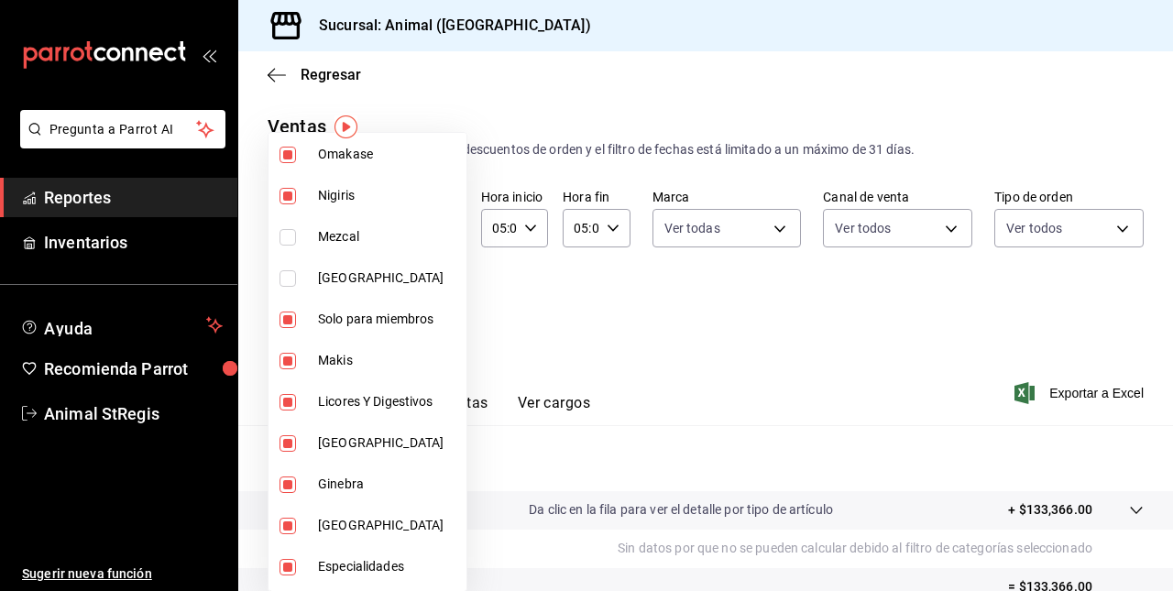
scroll to position [1021, 0]
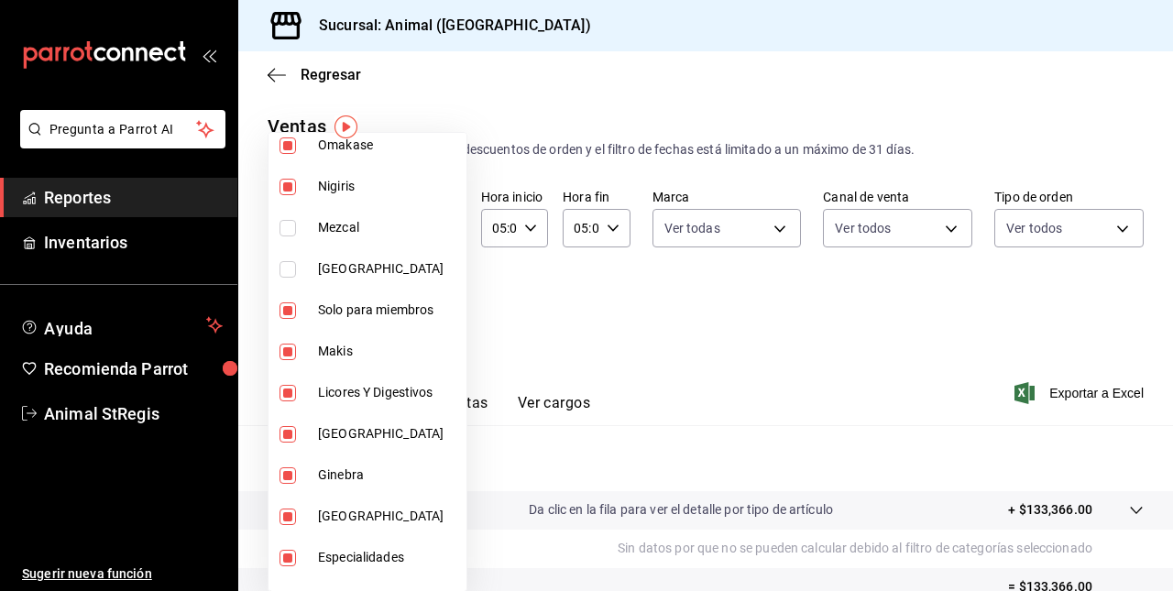
click at [332, 311] on span "Solo para miembros" at bounding box center [388, 310] width 141 height 19
type input "c0133aaa-4126-4740-a95b-50edb015e131,de2f3f9e-9724-4559-b0fe-b584d440113e,d0a14…"
checkbox input "false"
click at [351, 301] on span "Solo para miembros" at bounding box center [388, 310] width 141 height 19
type input "c0133aaa-4126-4740-a95b-50edb015e131,de2f3f9e-9724-4559-b0fe-b584d440113e,d0a14…"
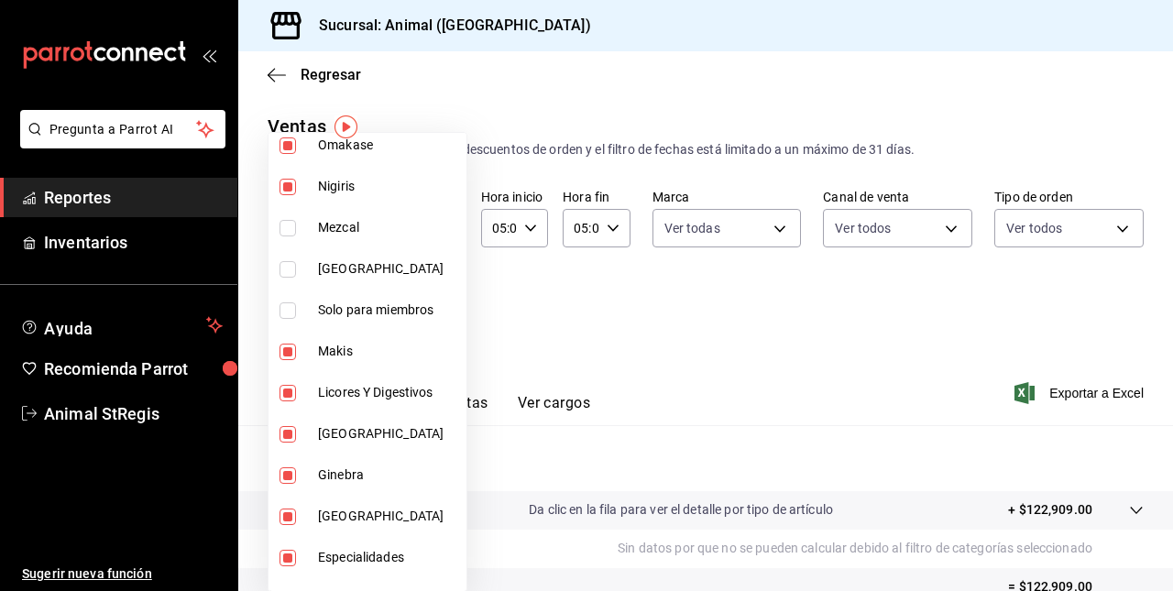
checkbox input "true"
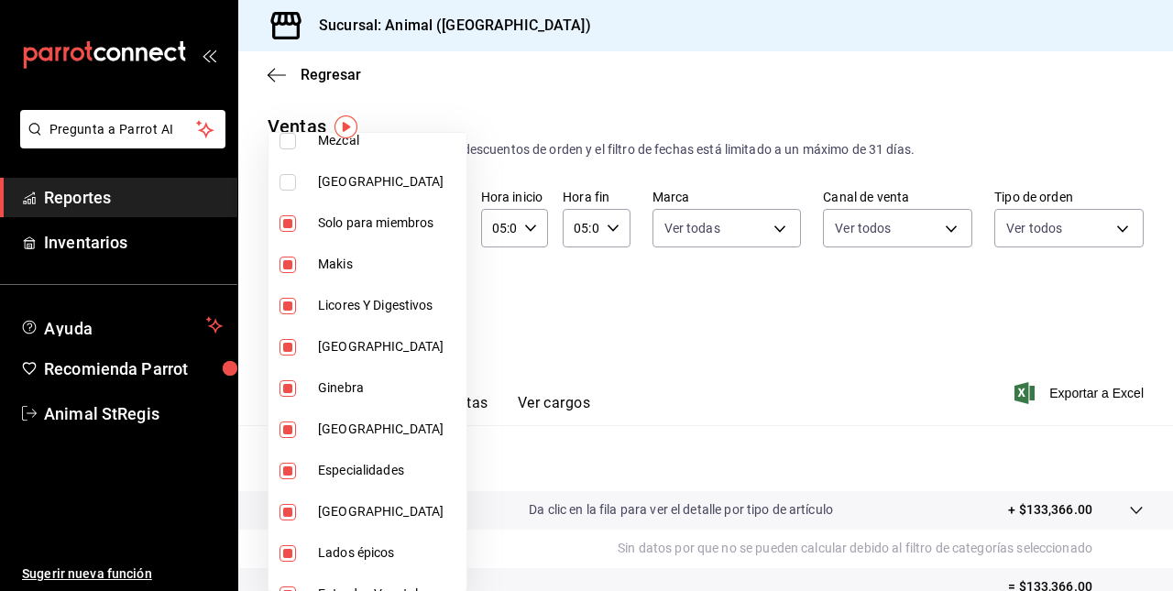
scroll to position [1109, 0]
click at [343, 301] on span "Licores Y Digestivos" at bounding box center [388, 304] width 141 height 19
type input "c0133aaa-4126-4740-a95b-50edb015e131,de2f3f9e-9724-4559-b0fe-b584d440113e,d0a14…"
checkbox input "false"
click at [330, 347] on span "[GEOGRAPHIC_DATA]" at bounding box center [388, 345] width 141 height 19
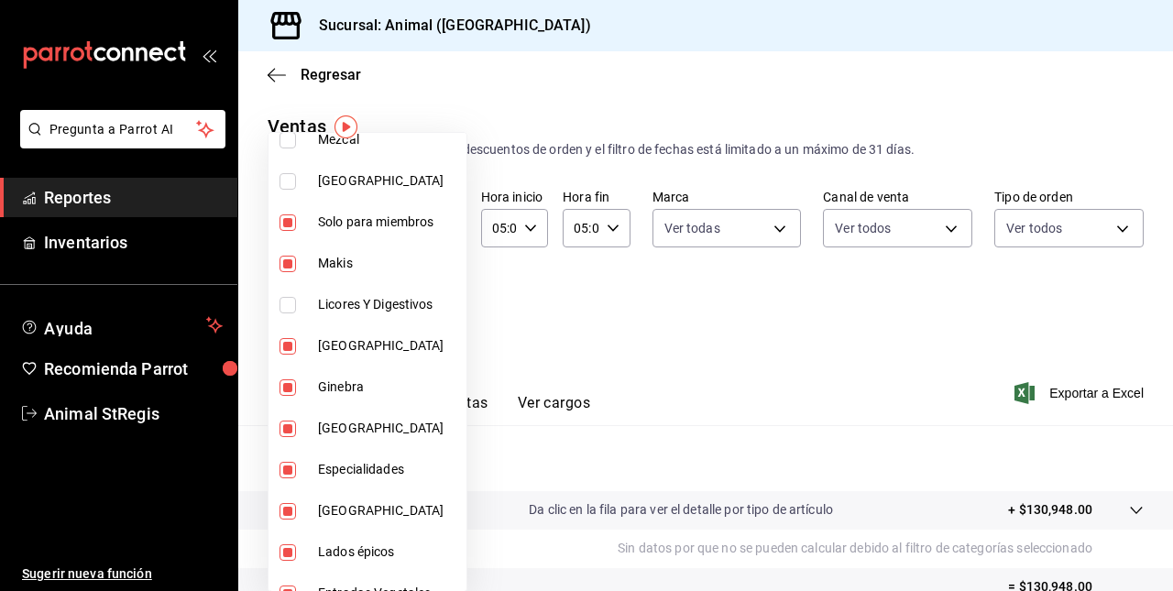
type input "c0133aaa-4126-4740-a95b-50edb015e131,de2f3f9e-9724-4559-b0fe-b584d440113e,d0a14…"
checkbox input "false"
click at [329, 380] on span "Ginebra" at bounding box center [388, 387] width 141 height 19
type input "c0133aaa-4126-4740-a95b-50edb015e131,de2f3f9e-9724-4559-b0fe-b584d440113e,d0a14…"
checkbox input "false"
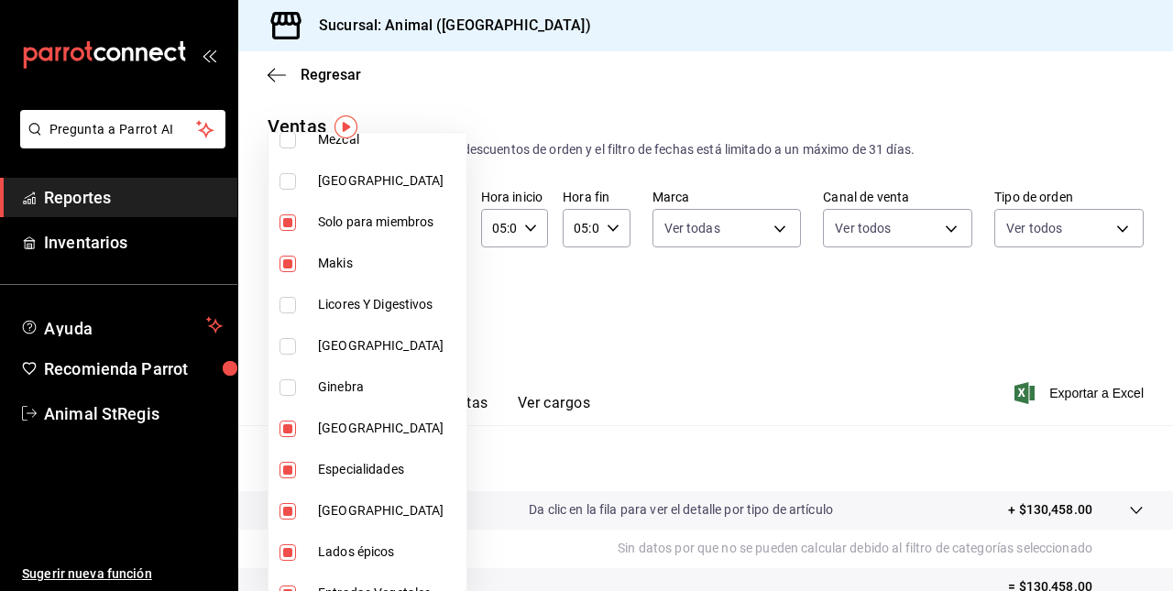
click at [329, 440] on li "[GEOGRAPHIC_DATA]" at bounding box center [368, 428] width 198 height 41
type input "c0133aaa-4126-4740-a95b-50edb015e131,de2f3f9e-9724-4559-b0fe-b584d440113e,d0a14…"
checkbox input "false"
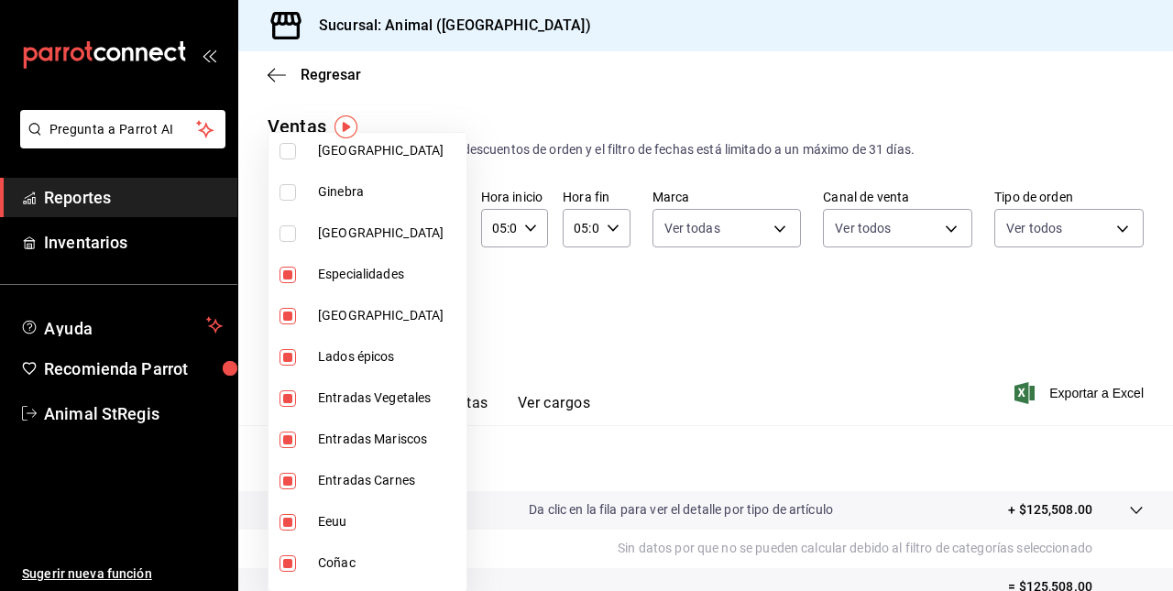
scroll to position [1306, 0]
click at [323, 316] on span "[GEOGRAPHIC_DATA]" at bounding box center [388, 313] width 141 height 19
type input "c0133aaa-4126-4740-a95b-50edb015e131,de2f3f9e-9724-4559-b0fe-b584d440113e,d0a14…"
checkbox input "false"
click at [324, 359] on span "Lados épicos" at bounding box center [388, 355] width 141 height 19
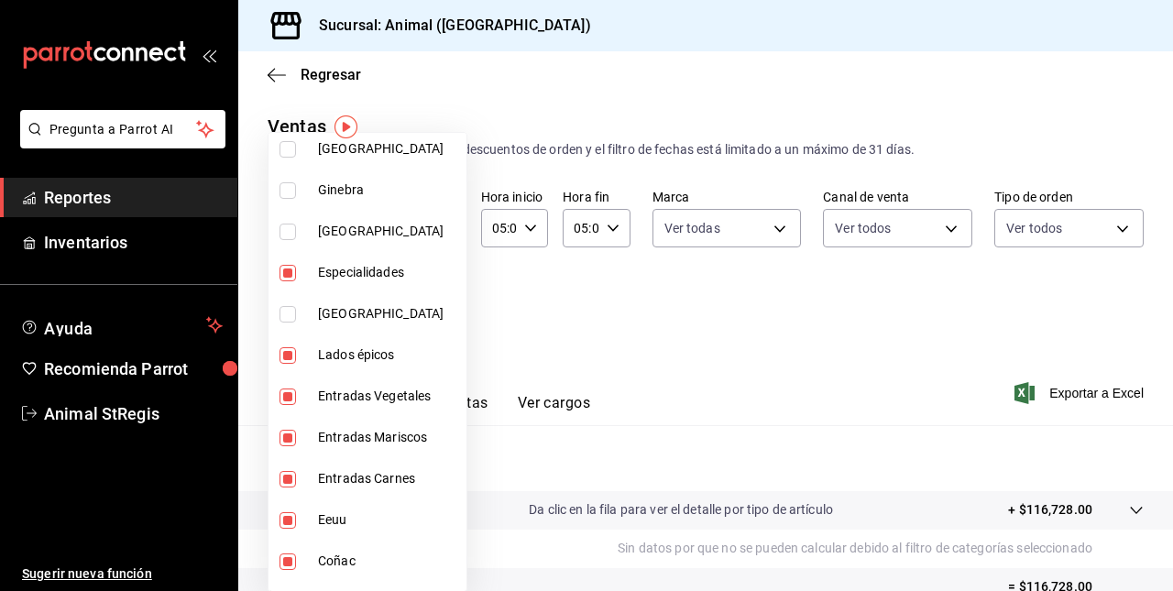
type input "c0133aaa-4126-4740-a95b-50edb015e131,de2f3f9e-9724-4559-b0fe-b584d440113e,d0a14…"
checkbox input "false"
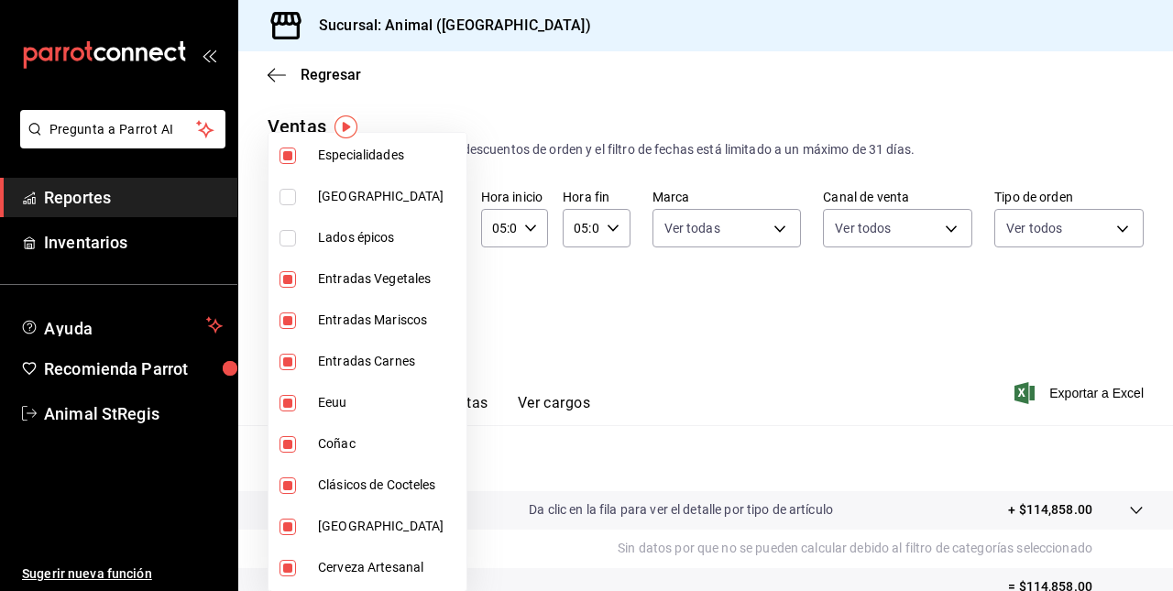
scroll to position [1426, 0]
click at [325, 418] on li "Eeuu" at bounding box center [368, 400] width 198 height 41
type input "c0133aaa-4126-4740-a95b-50edb015e131,de2f3f9e-9724-4559-b0fe-b584d440113e,d0a14…"
checkbox input "false"
click at [325, 438] on span "Coñac" at bounding box center [388, 442] width 141 height 19
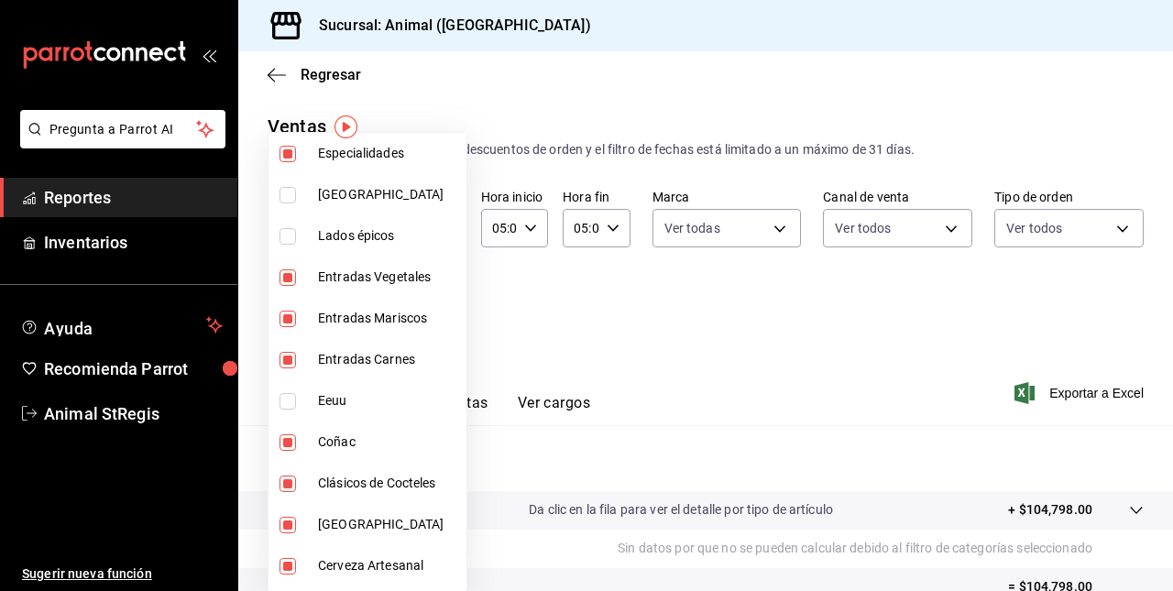
type input "c0133aaa-4126-4740-a95b-50edb015e131,de2f3f9e-9724-4559-b0fe-b584d440113e,d0a14…"
checkbox input "false"
click at [314, 485] on li "Clásicos de Cocteles" at bounding box center [368, 483] width 198 height 41
type input "c0133aaa-4126-4740-a95b-50edb015e131,de2f3f9e-9724-4559-b0fe-b584d440113e,d0a14…"
checkbox input "false"
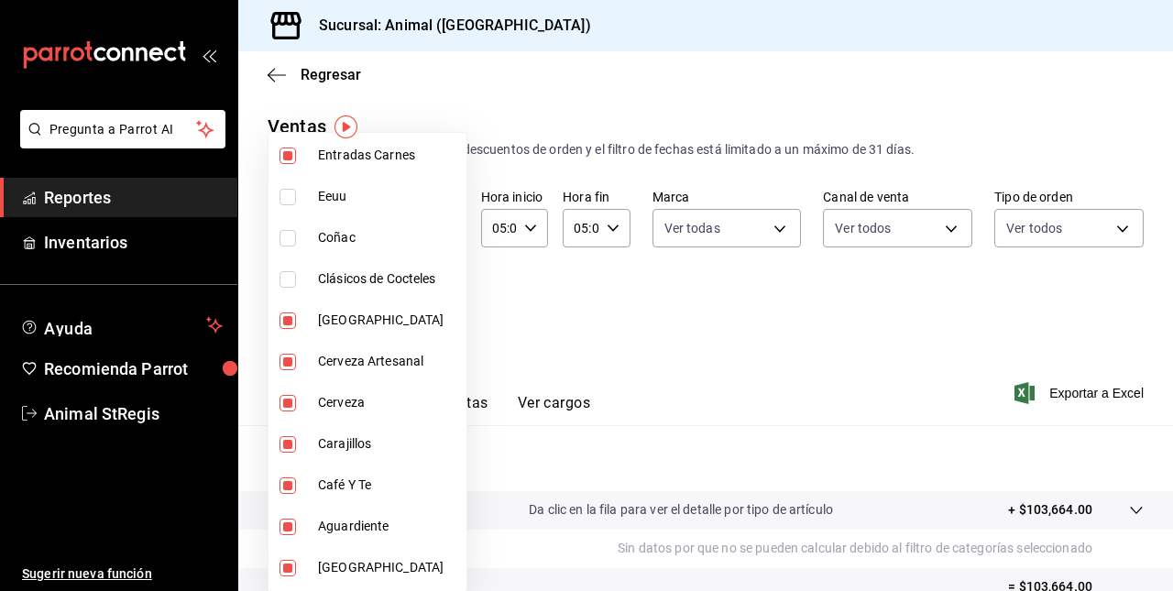
scroll to position [1633, 0]
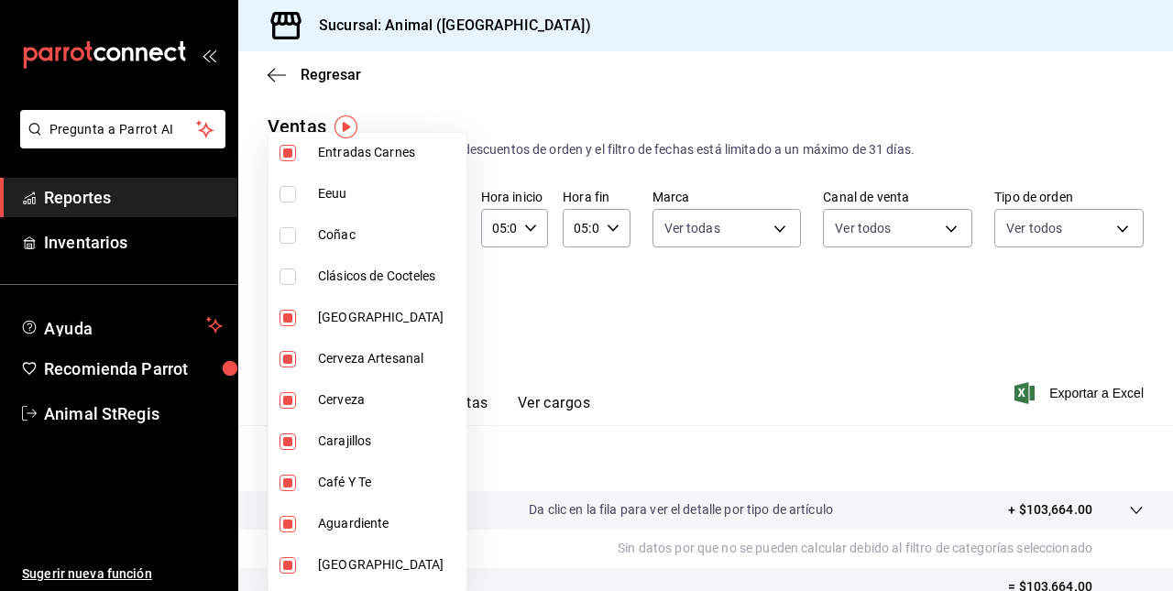
click at [323, 325] on span "[GEOGRAPHIC_DATA]" at bounding box center [388, 317] width 141 height 19
type input "c0133aaa-4126-4740-a95b-50edb015e131,de2f3f9e-9724-4559-b0fe-b584d440113e,d0a14…"
checkbox input "false"
click at [325, 354] on span "Cerveza Artesanal" at bounding box center [388, 358] width 141 height 19
type input "c0133aaa-4126-4740-a95b-50edb015e131,de2f3f9e-9724-4559-b0fe-b584d440113e,d0a14…"
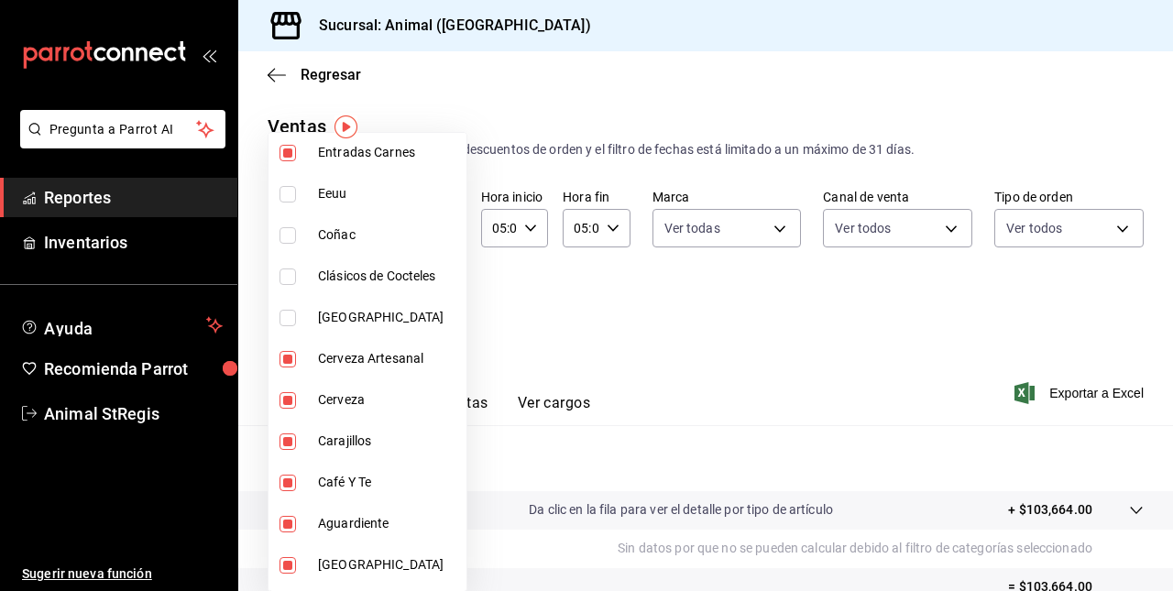
checkbox input "false"
click at [329, 392] on span "Cerveza" at bounding box center [388, 400] width 141 height 19
type input "c0133aaa-4126-4740-a95b-50edb015e131,de2f3f9e-9724-4559-b0fe-b584d440113e,d0a14…"
checkbox input "false"
click at [324, 442] on span "Carajillos" at bounding box center [388, 441] width 141 height 19
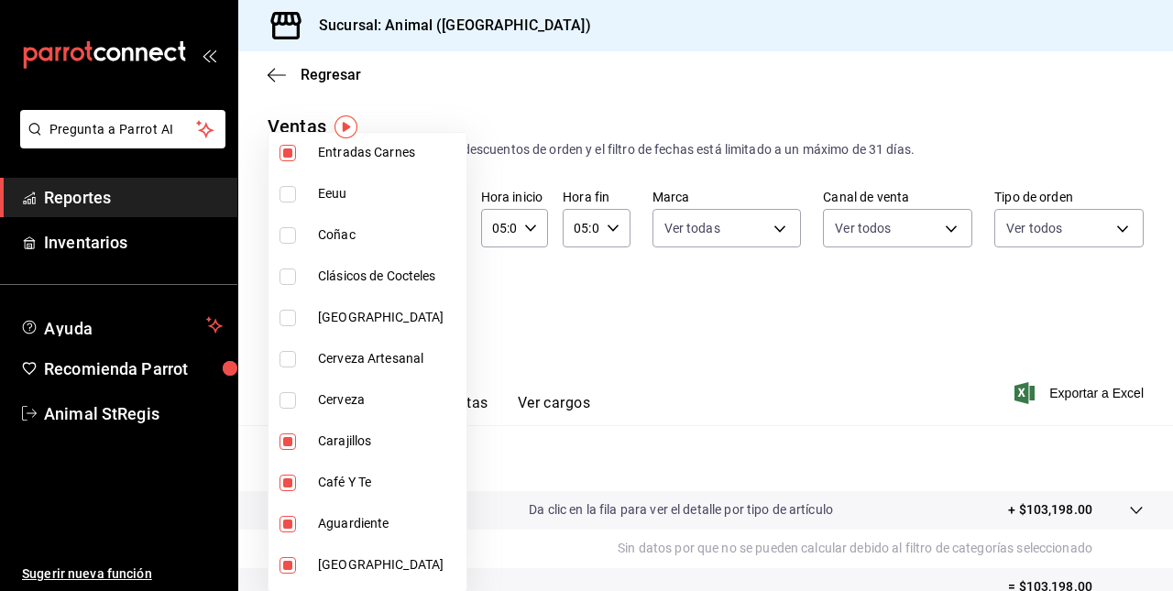
type input "c0133aaa-4126-4740-a95b-50edb015e131,de2f3f9e-9724-4559-b0fe-b584d440113e,d0a14…"
checkbox input "false"
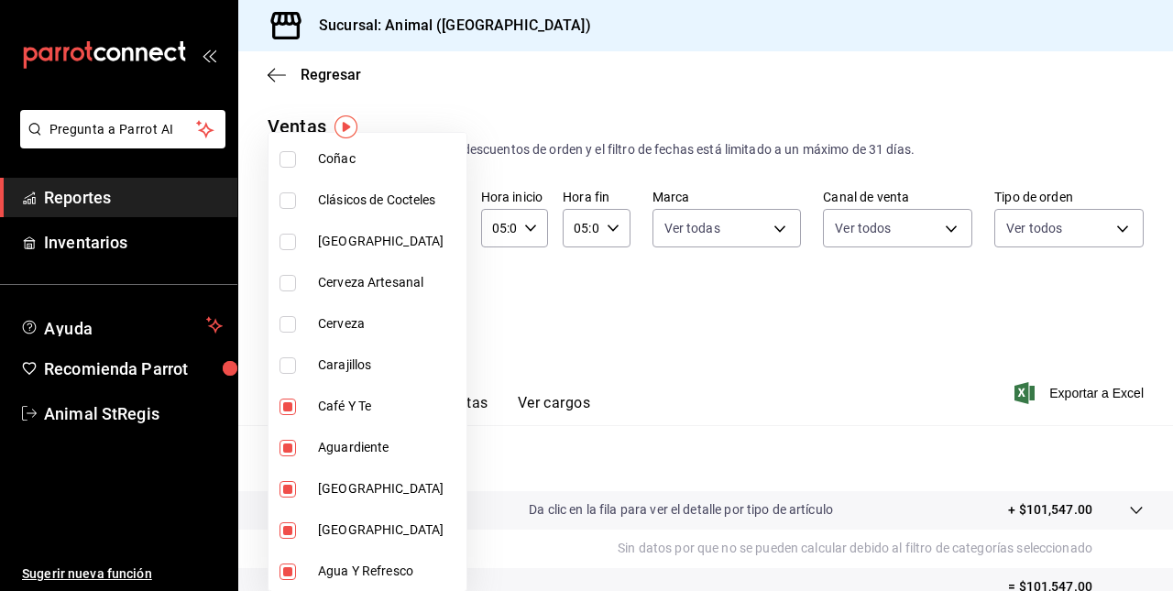
click at [328, 413] on span "Café Y Te" at bounding box center [388, 406] width 141 height 19
type input "c0133aaa-4126-4740-a95b-50edb015e131,de2f3f9e-9724-4559-b0fe-b584d440113e,d0a14…"
checkbox input "false"
click at [324, 469] on li "[GEOGRAPHIC_DATA]" at bounding box center [368, 488] width 198 height 41
type input "c0133aaa-4126-4740-a95b-50edb015e131,de2f3f9e-9724-4559-b0fe-b584d440113e,d0a14…"
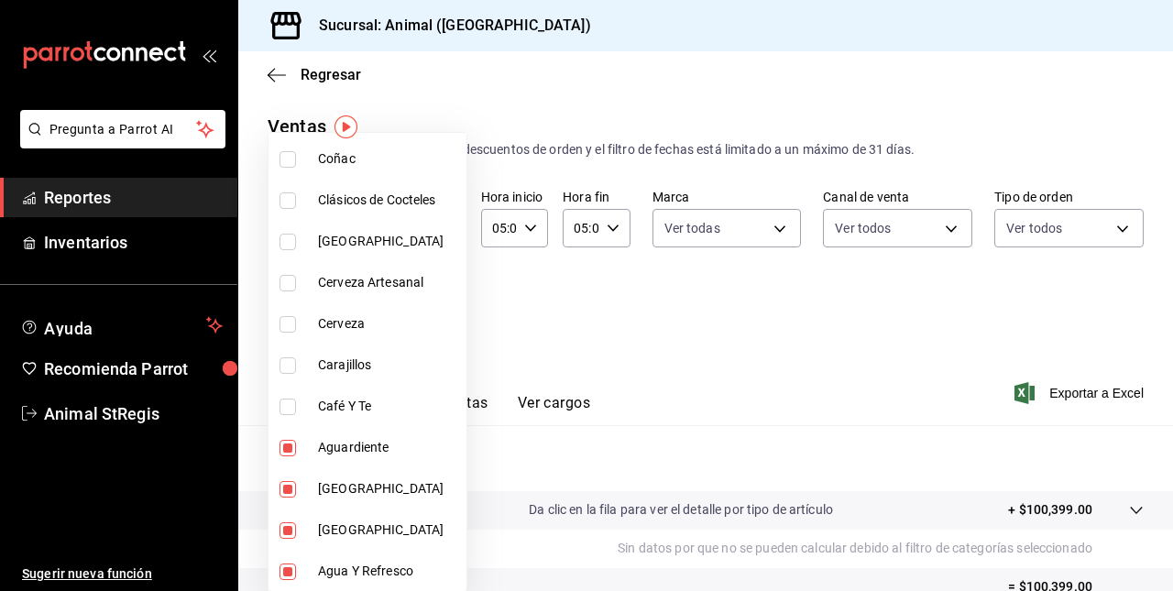
checkbox input "false"
click at [319, 501] on li "[GEOGRAPHIC_DATA]" at bounding box center [368, 488] width 198 height 41
type input "c0133aaa-4126-4740-a95b-50edb015e131,de2f3f9e-9724-4559-b0fe-b584d440113e,d0a14…"
checkbox input "true"
click at [325, 438] on span "Aguardiente" at bounding box center [388, 447] width 141 height 19
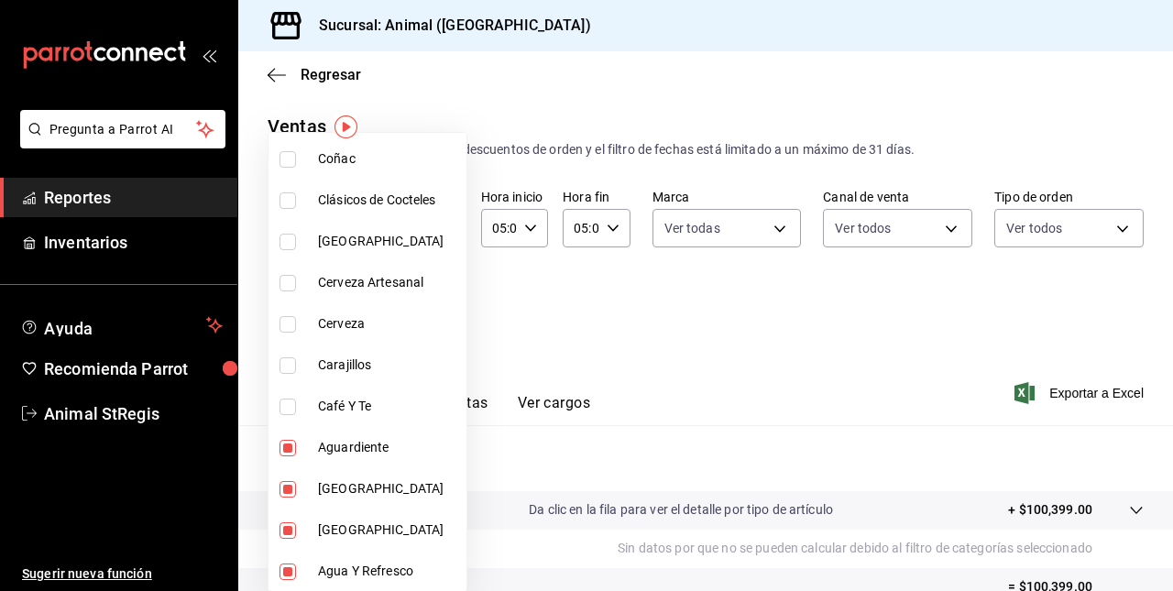
type input "c0133aaa-4126-4740-a95b-50edb015e131,de2f3f9e-9724-4559-b0fe-b584d440113e,d0a14…"
checkbox input "false"
click at [318, 480] on span "[GEOGRAPHIC_DATA]" at bounding box center [388, 488] width 141 height 19
type input "c0133aaa-4126-4740-a95b-50edb015e131,de2f3f9e-9724-4559-b0fe-b584d440113e,d0a14…"
checkbox input "false"
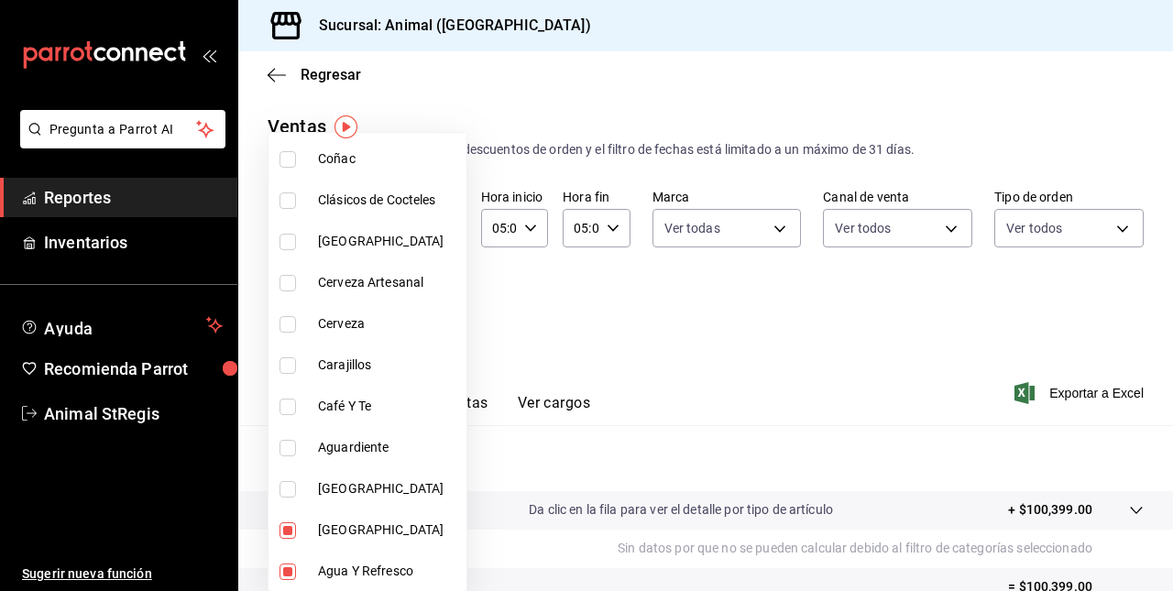
click at [338, 528] on span "[GEOGRAPHIC_DATA]" at bounding box center [388, 530] width 141 height 19
type input "c0133aaa-4126-4740-a95b-50edb015e131,de2f3f9e-9724-4559-b0fe-b584d440113e,d0a14…"
checkbox input "false"
click at [337, 562] on span "Agua Y Refresco" at bounding box center [388, 571] width 141 height 19
type input "c0133aaa-4126-4740-a95b-50edb015e131,de2f3f9e-9724-4559-b0fe-b584d440113e,d0a14…"
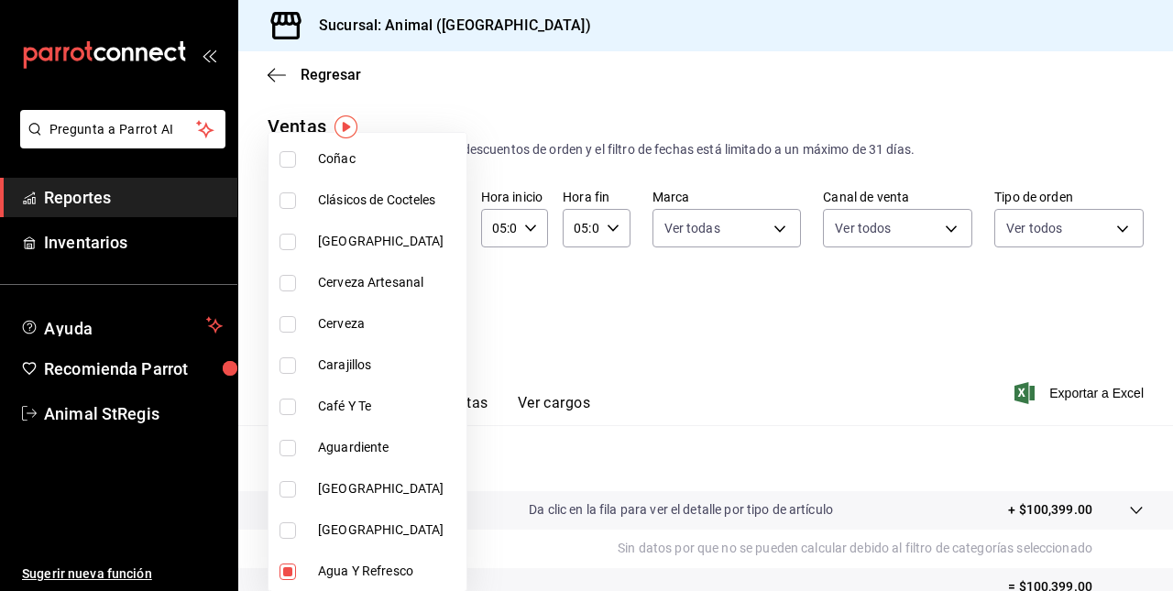
checkbox input "false"
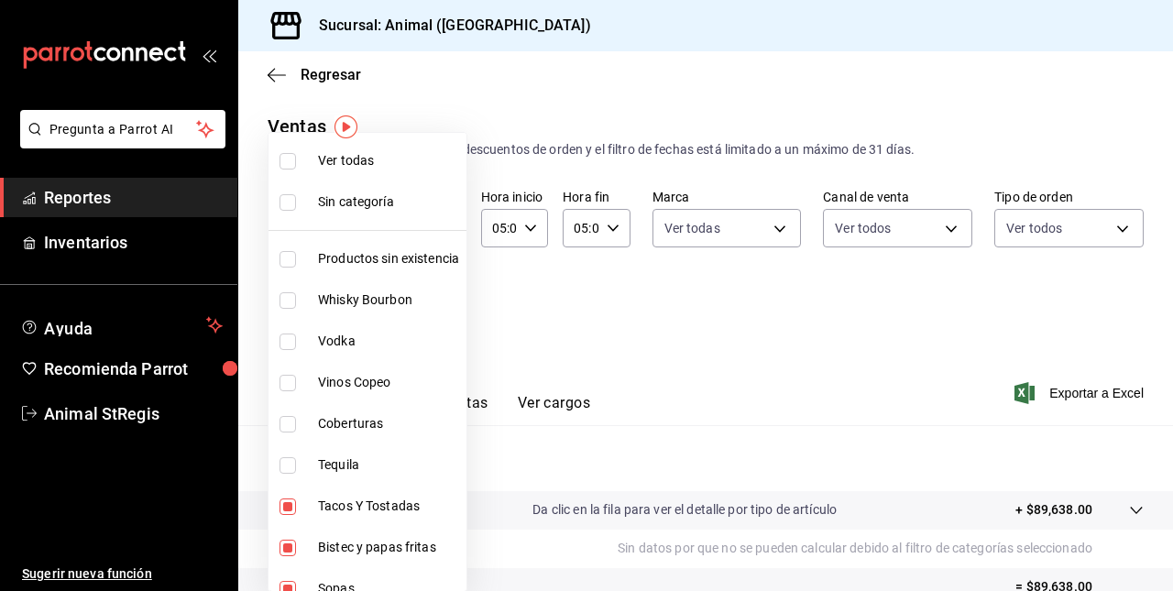
click at [725, 326] on div at bounding box center [586, 295] width 1173 height 591
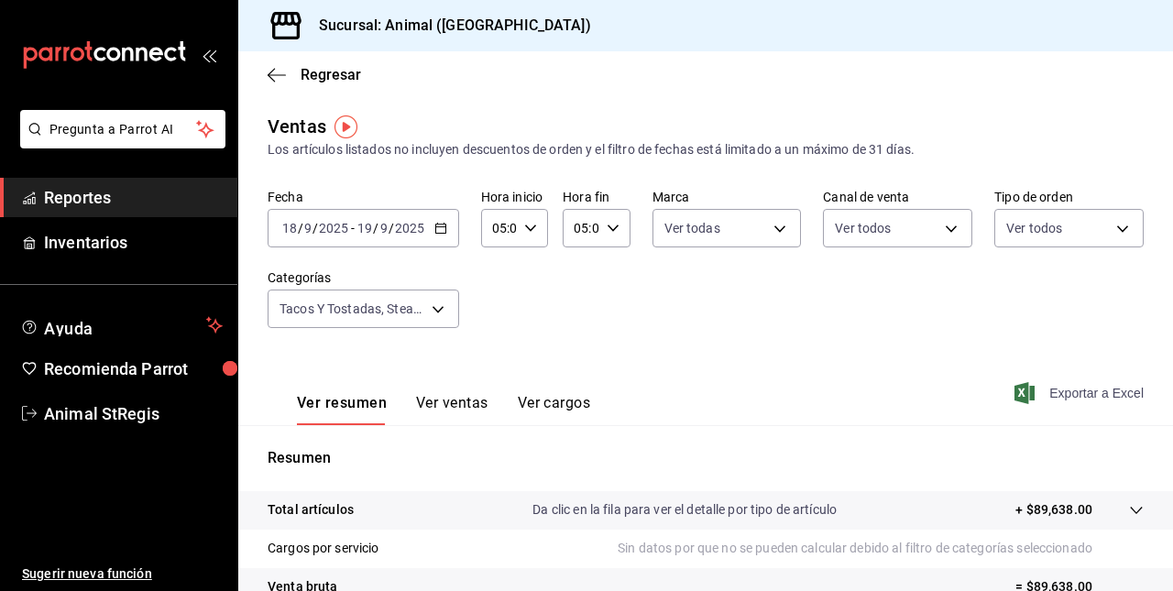
click at [1068, 396] on font "Exportar a Excel" at bounding box center [1097, 393] width 94 height 15
